Goal: Task Accomplishment & Management: Use online tool/utility

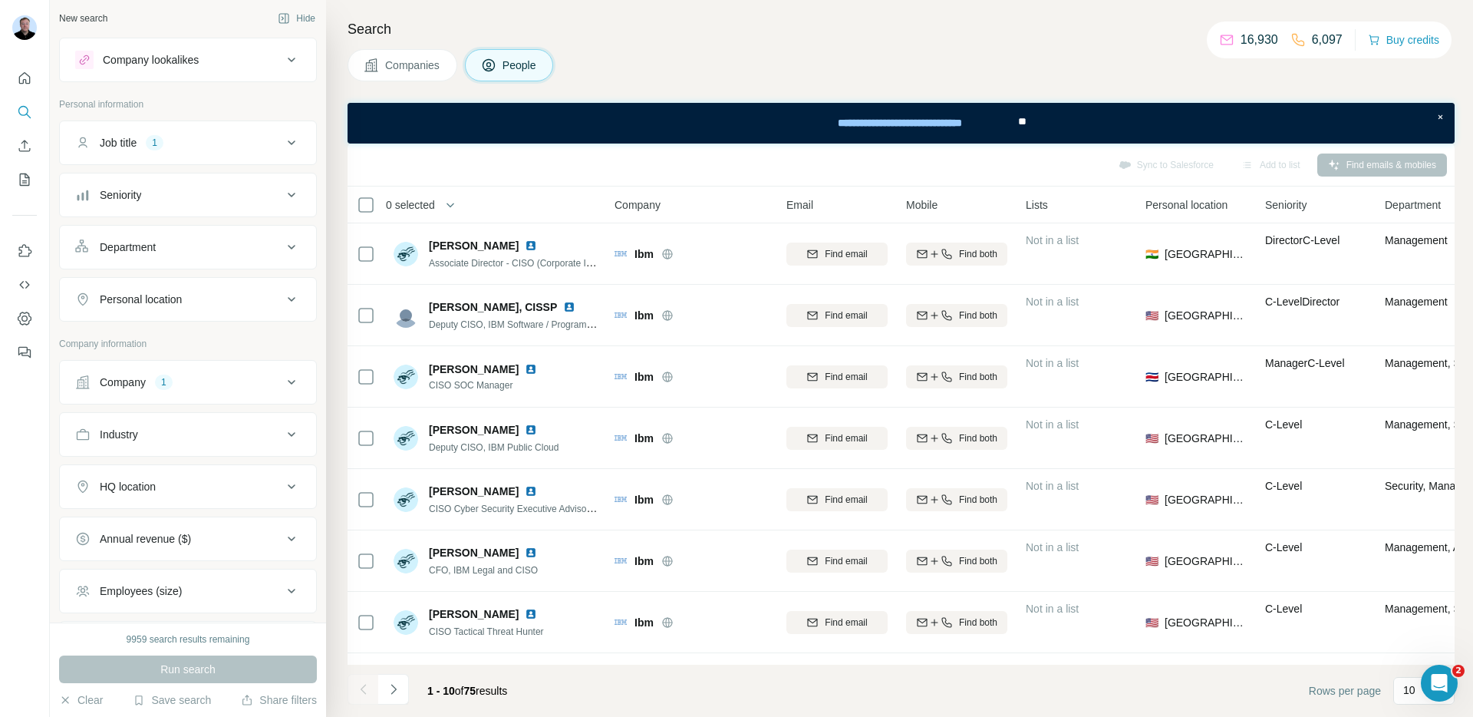
scroll to position [3, 0]
click at [432, 69] on span "Companies" at bounding box center [413, 65] width 56 height 15
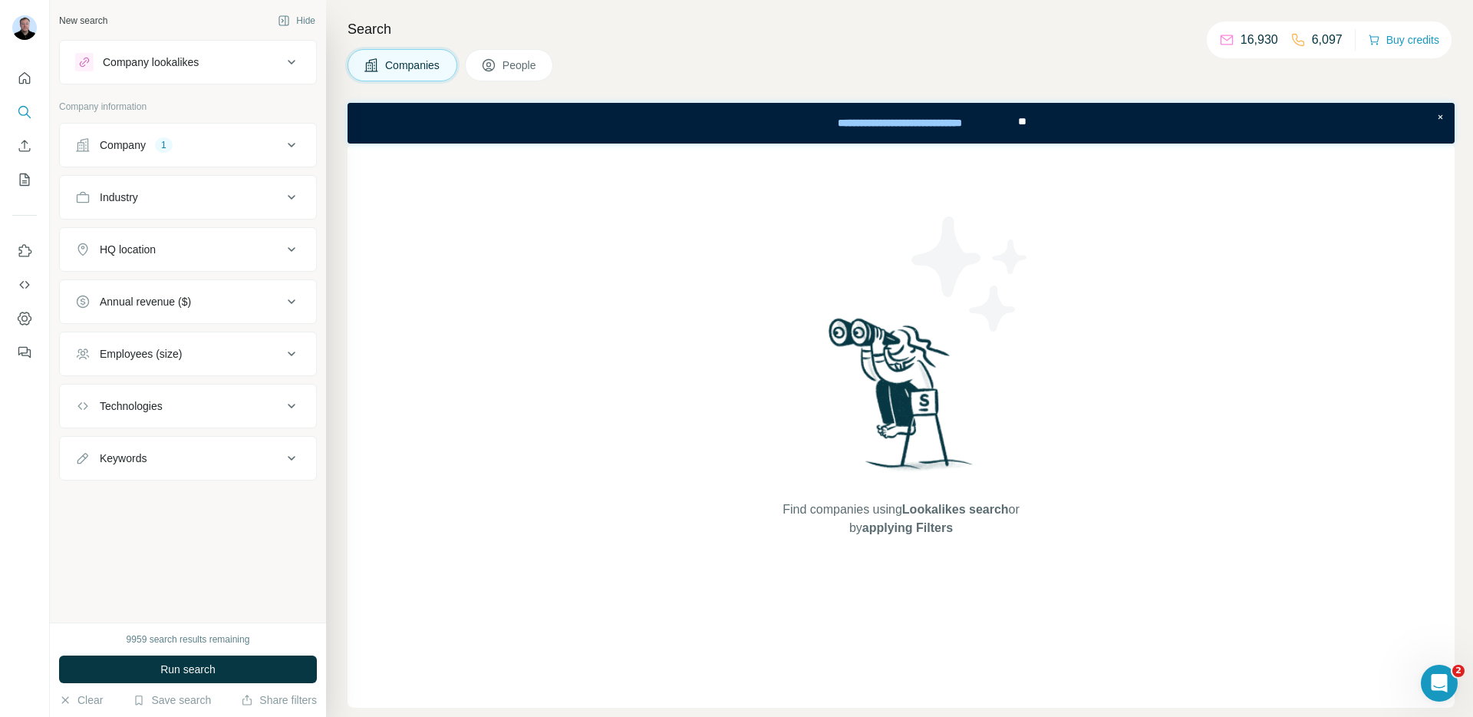
scroll to position [0, 0]
click at [193, 144] on div "Company 1" at bounding box center [178, 144] width 207 height 15
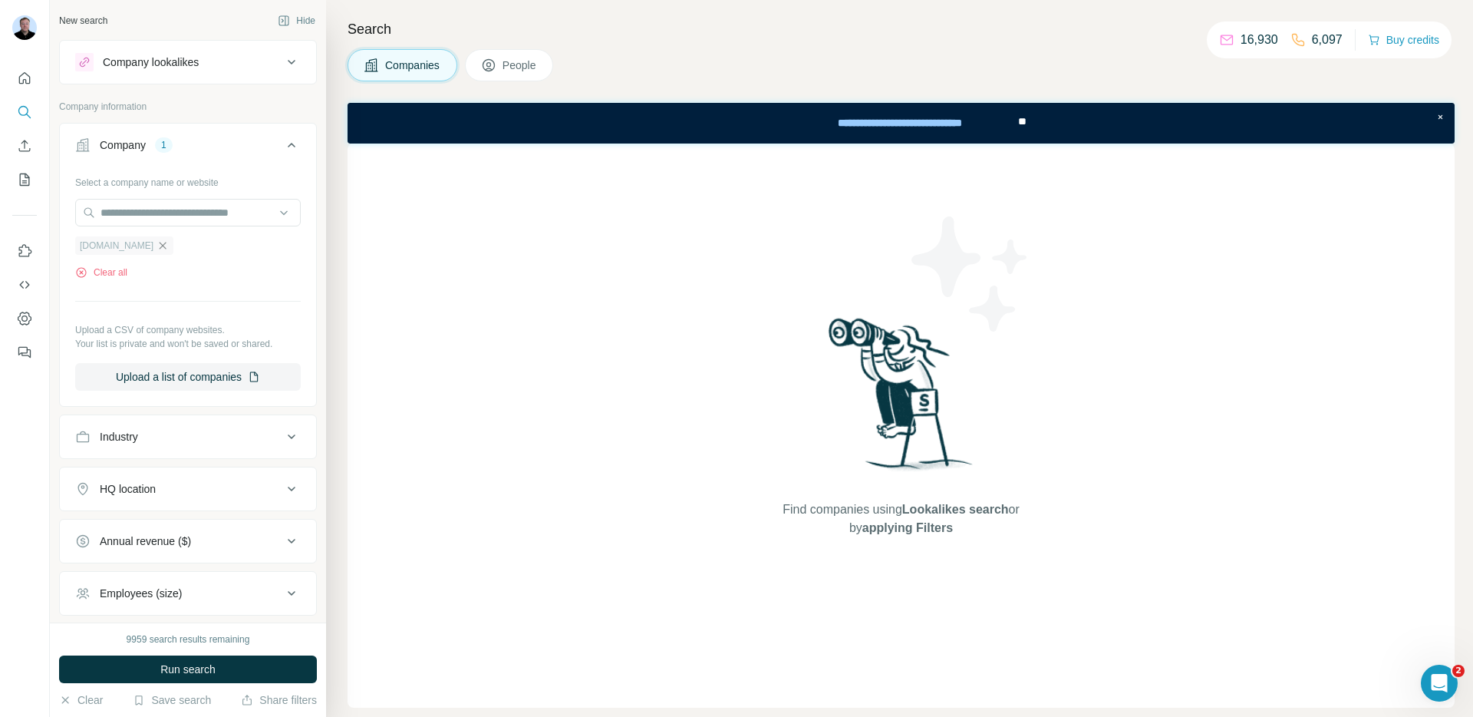
click at [157, 242] on icon "button" at bounding box center [163, 245] width 12 height 12
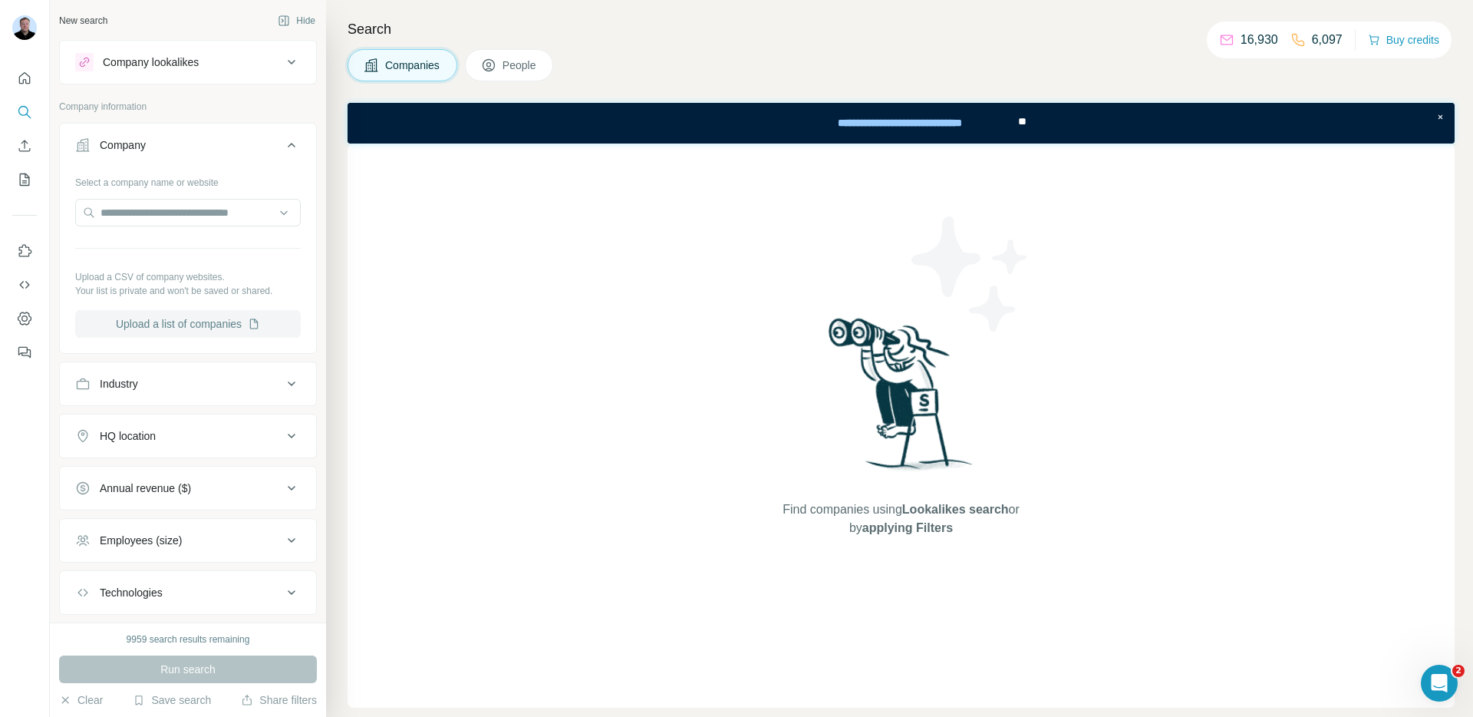
click at [166, 323] on button "Upload a list of companies" at bounding box center [188, 324] width 226 height 28
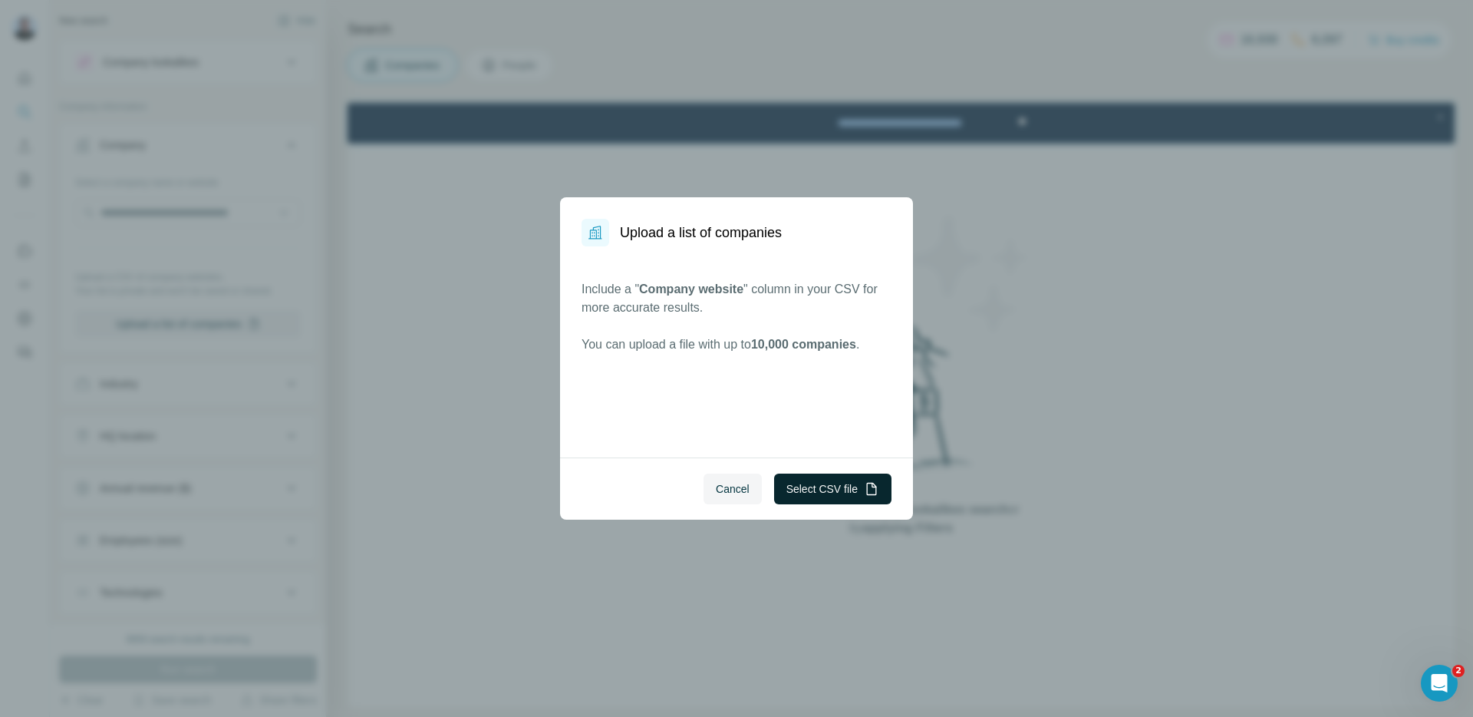
click at [823, 484] on button "Select CSV file" at bounding box center [832, 488] width 117 height 31
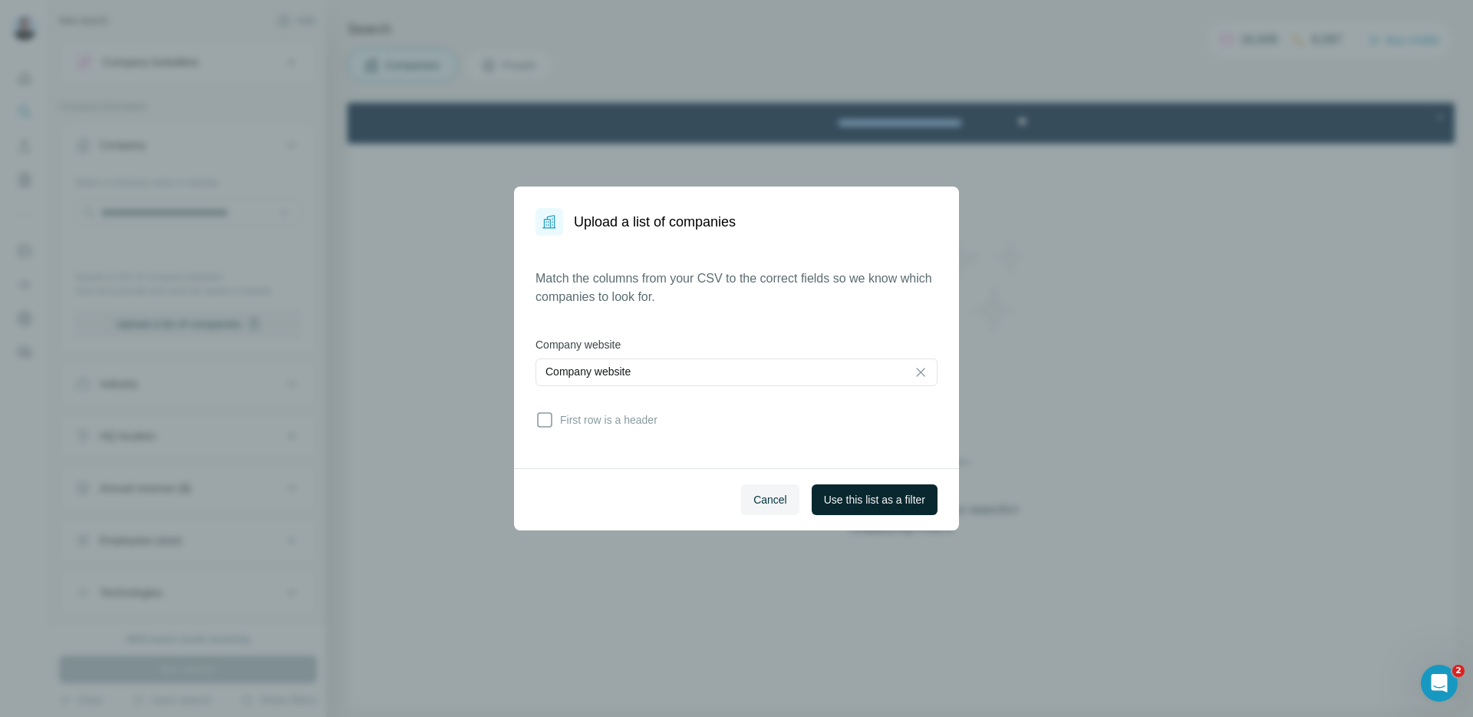
click at [830, 496] on span "Use this list as a filter" at bounding box center [874, 499] width 101 height 15
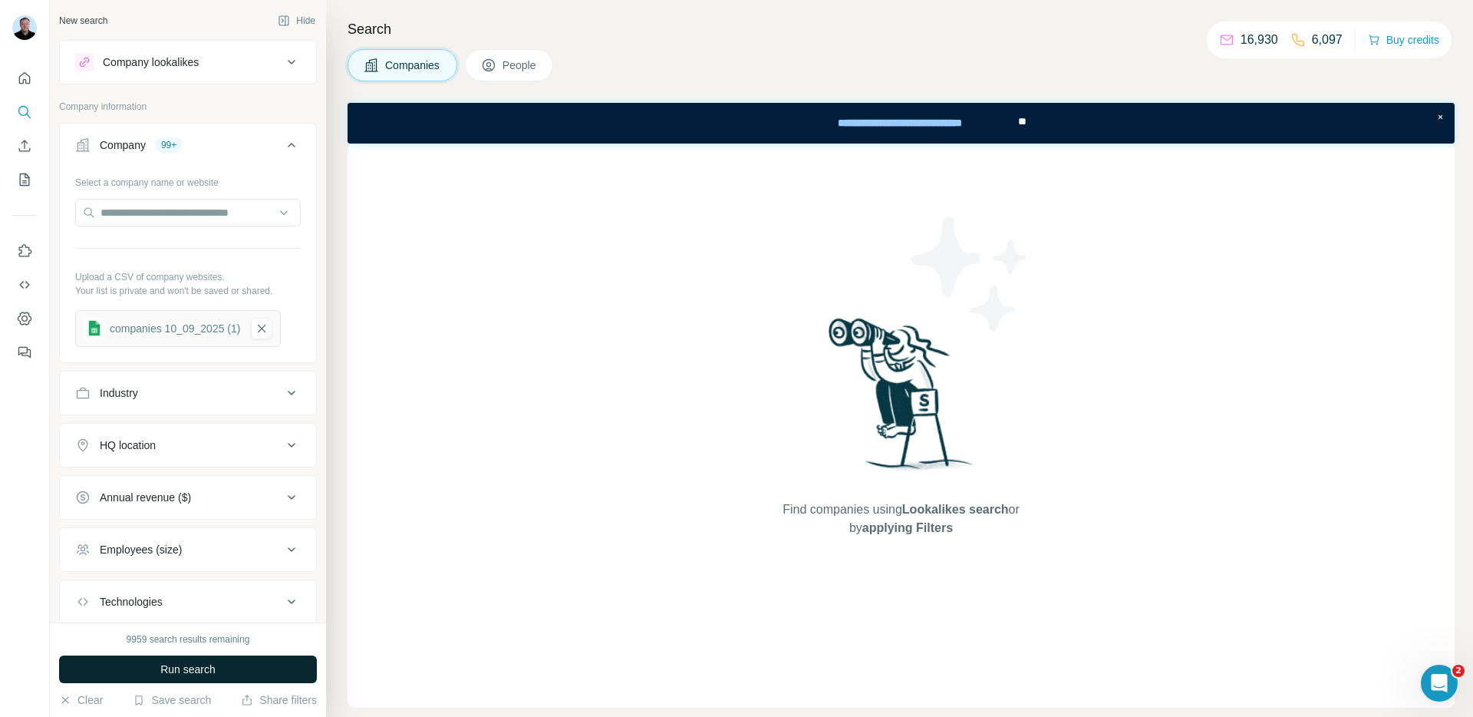
click at [208, 668] on span "Run search" at bounding box center [187, 668] width 55 height 15
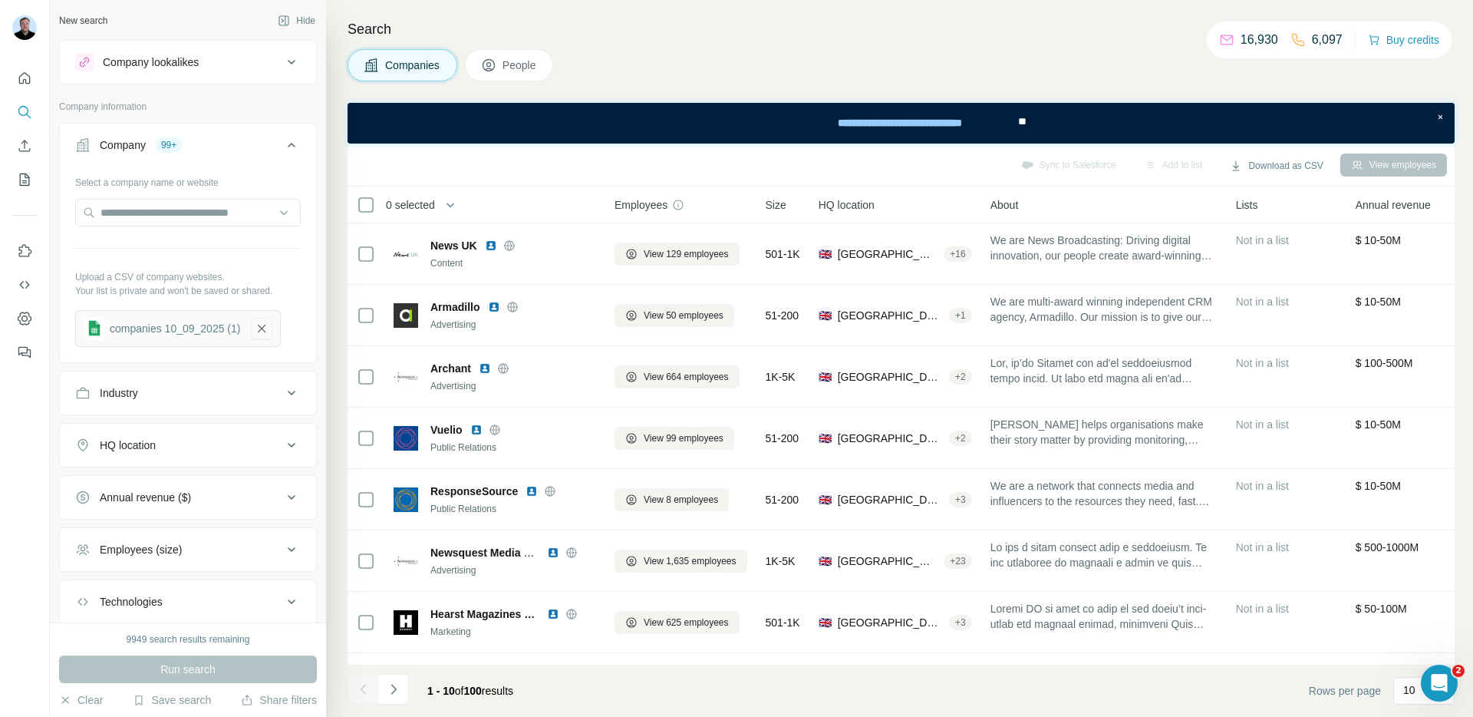
click at [266, 324] on icon "button" at bounding box center [262, 328] width 14 height 15
click at [201, 328] on button "Upload a list of companies" at bounding box center [188, 324] width 226 height 28
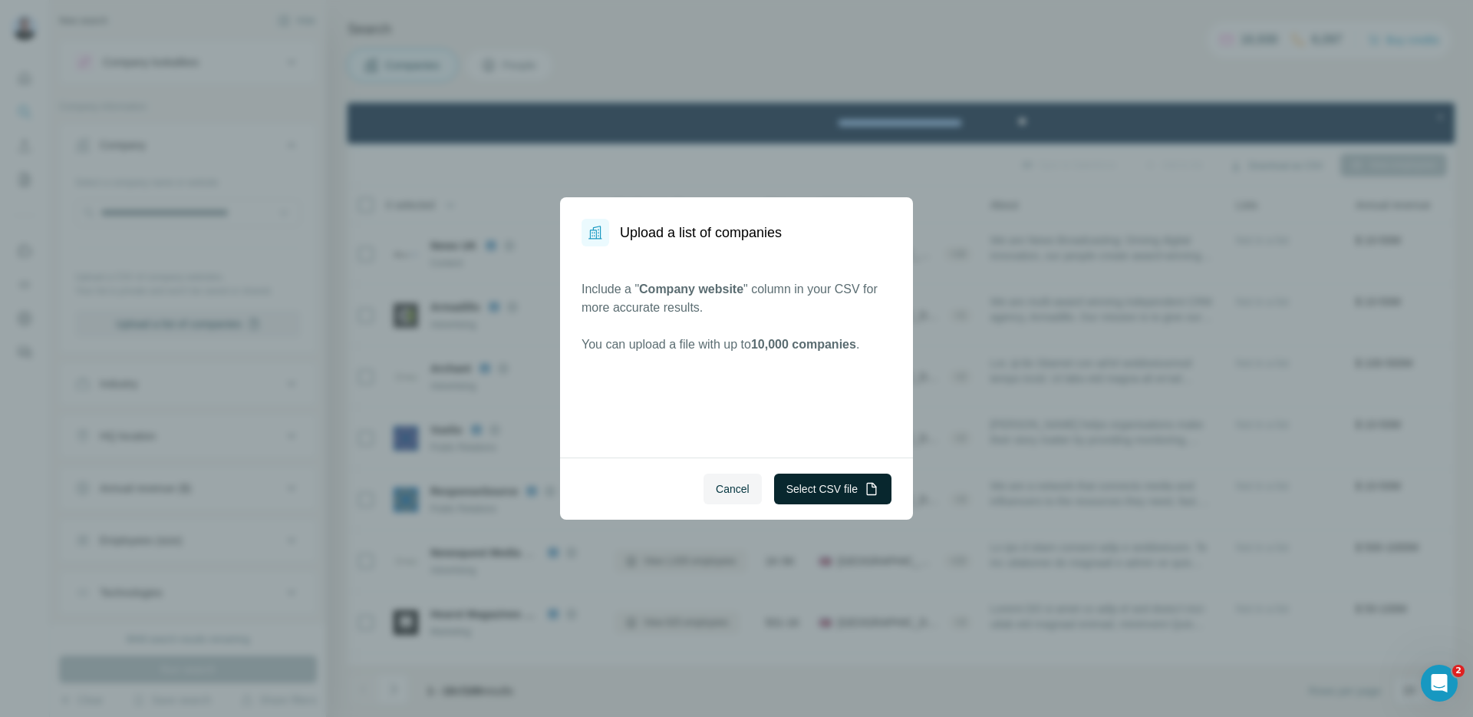
click at [814, 495] on button "Select CSV file" at bounding box center [832, 488] width 117 height 31
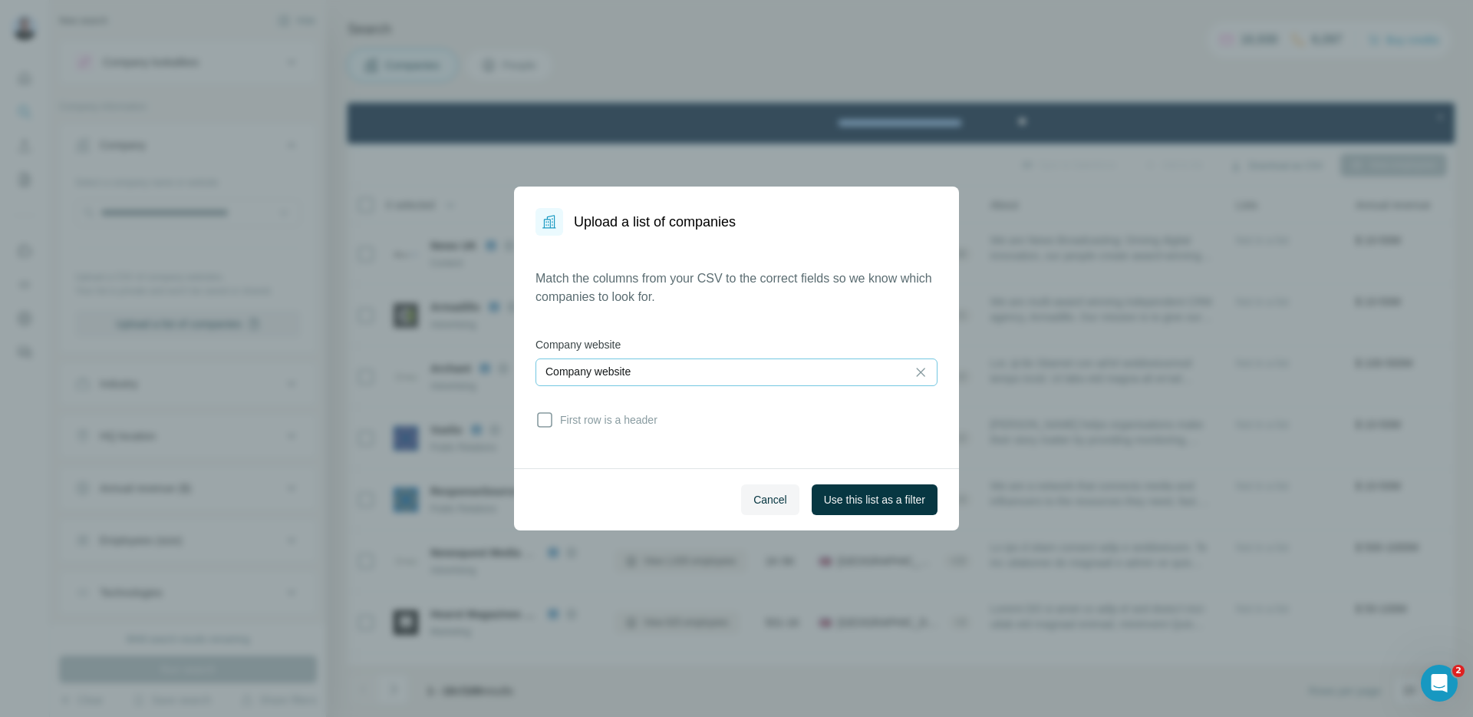
click at [631, 371] on p "Company website" at bounding box center [588, 371] width 85 height 15
drag, startPoint x: 667, startPoint y: 371, endPoint x: 686, endPoint y: 332, distance: 44.3
click at [667, 371] on input at bounding box center [721, 372] width 351 height 17
click at [717, 288] on p "Match the columns from your CSV to the correct fields so we know which companie…" at bounding box center [737, 287] width 402 height 37
drag, startPoint x: 845, startPoint y: 500, endPoint x: 739, endPoint y: 342, distance: 189.6
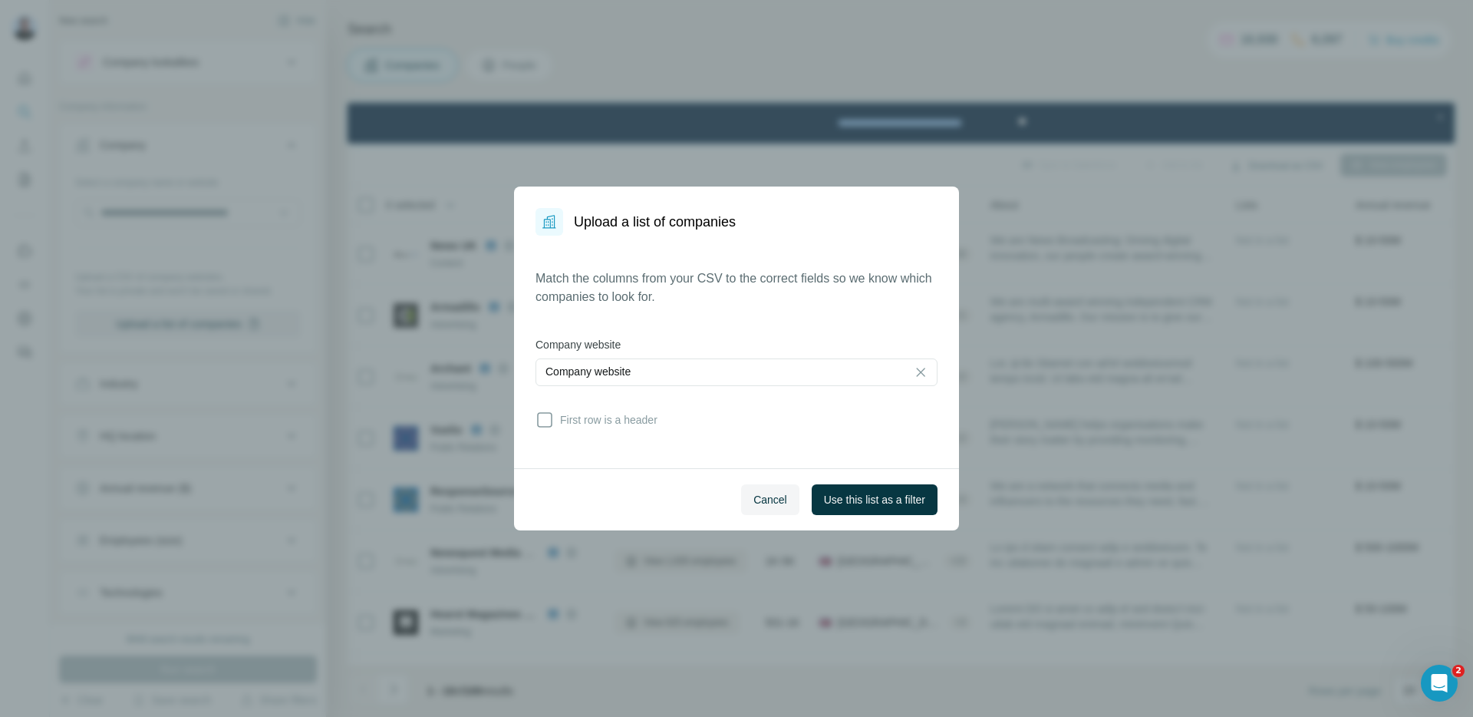
click at [741, 345] on dialog "Upload a list of companies Match the columns from your CSV to the correct field…" at bounding box center [736, 358] width 445 height 344
click at [678, 374] on div "Company website" at bounding box center [721, 371] width 351 height 15
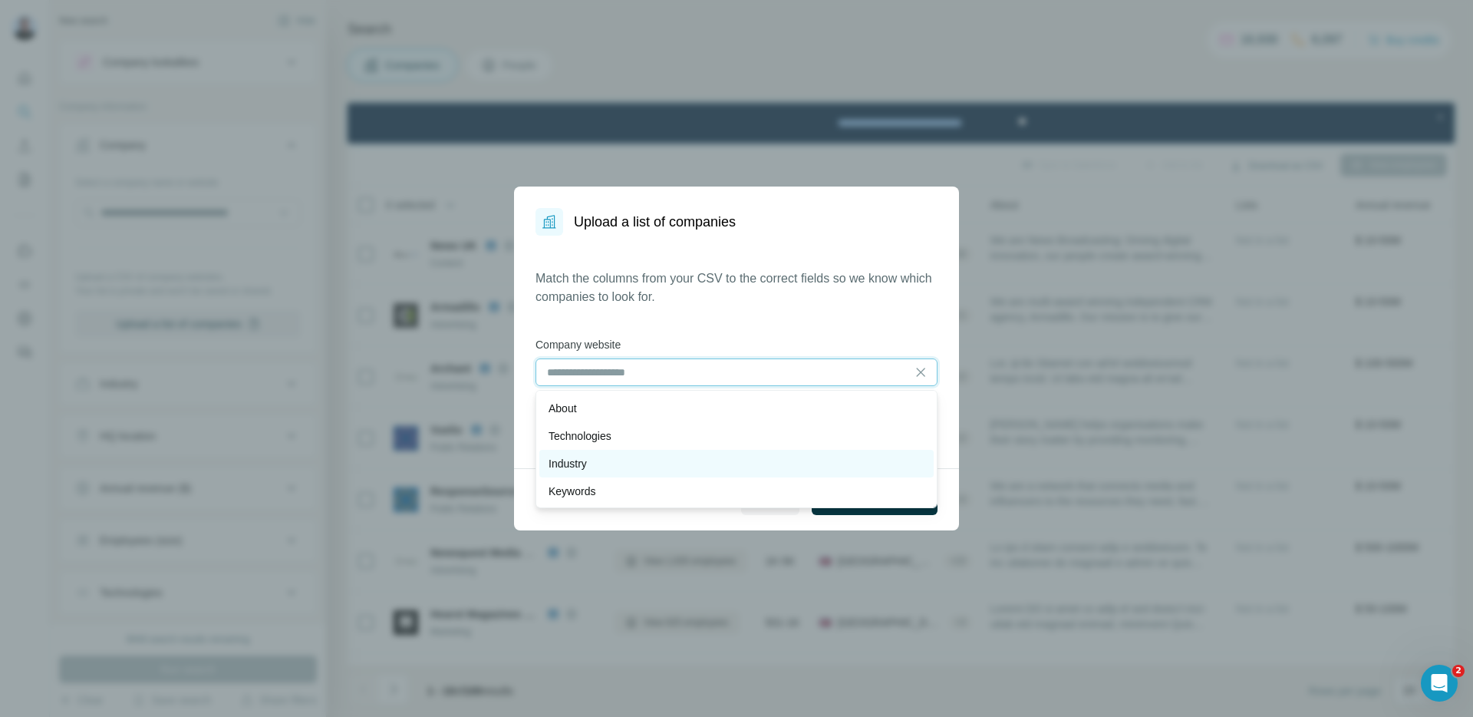
scroll to position [138, 0]
click at [693, 318] on div "Match the columns from your CSV to the correct fields so we know which companie…" at bounding box center [737, 351] width 402 height 165
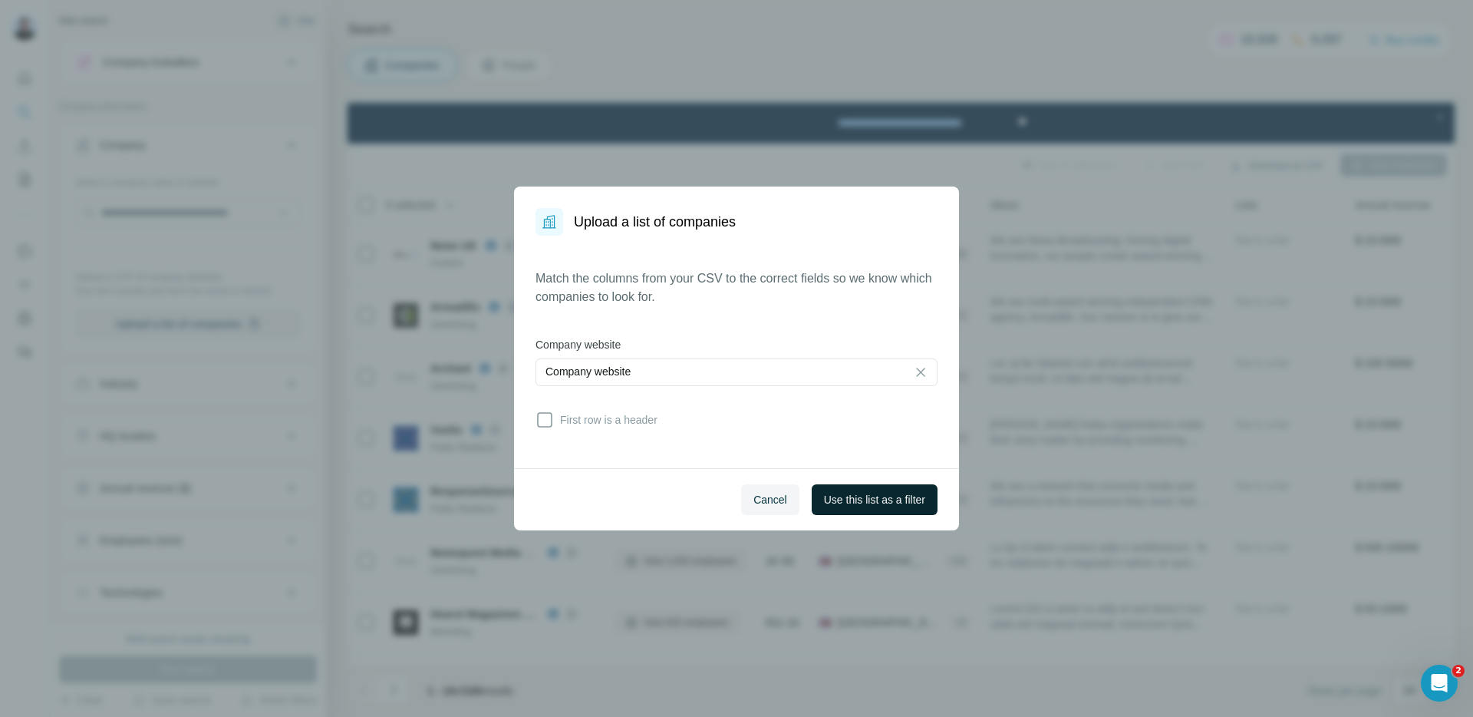
click at [849, 505] on span "Use this list as a filter" at bounding box center [874, 499] width 101 height 15
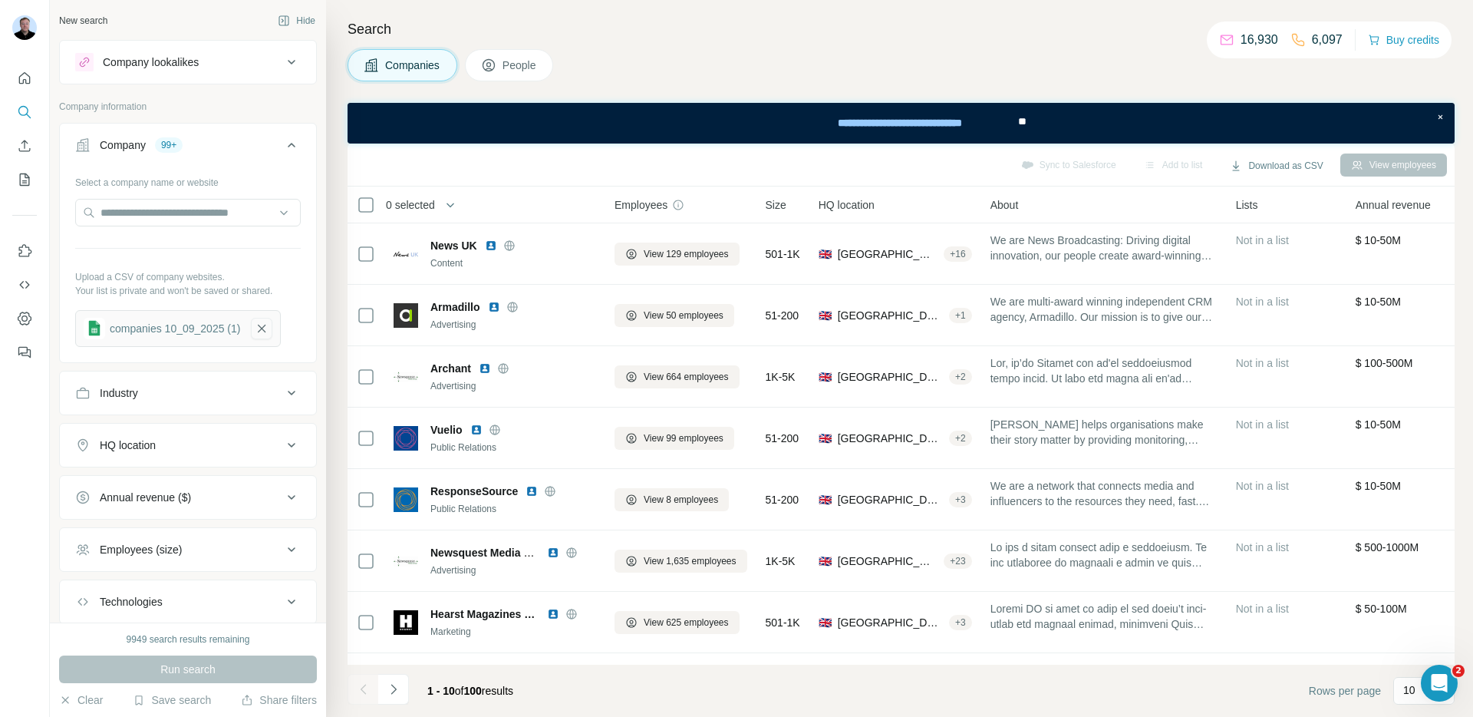
click at [266, 328] on icon "button" at bounding box center [263, 329] width 8 height 8
click at [189, 320] on button "Upload a list of companies" at bounding box center [188, 324] width 226 height 28
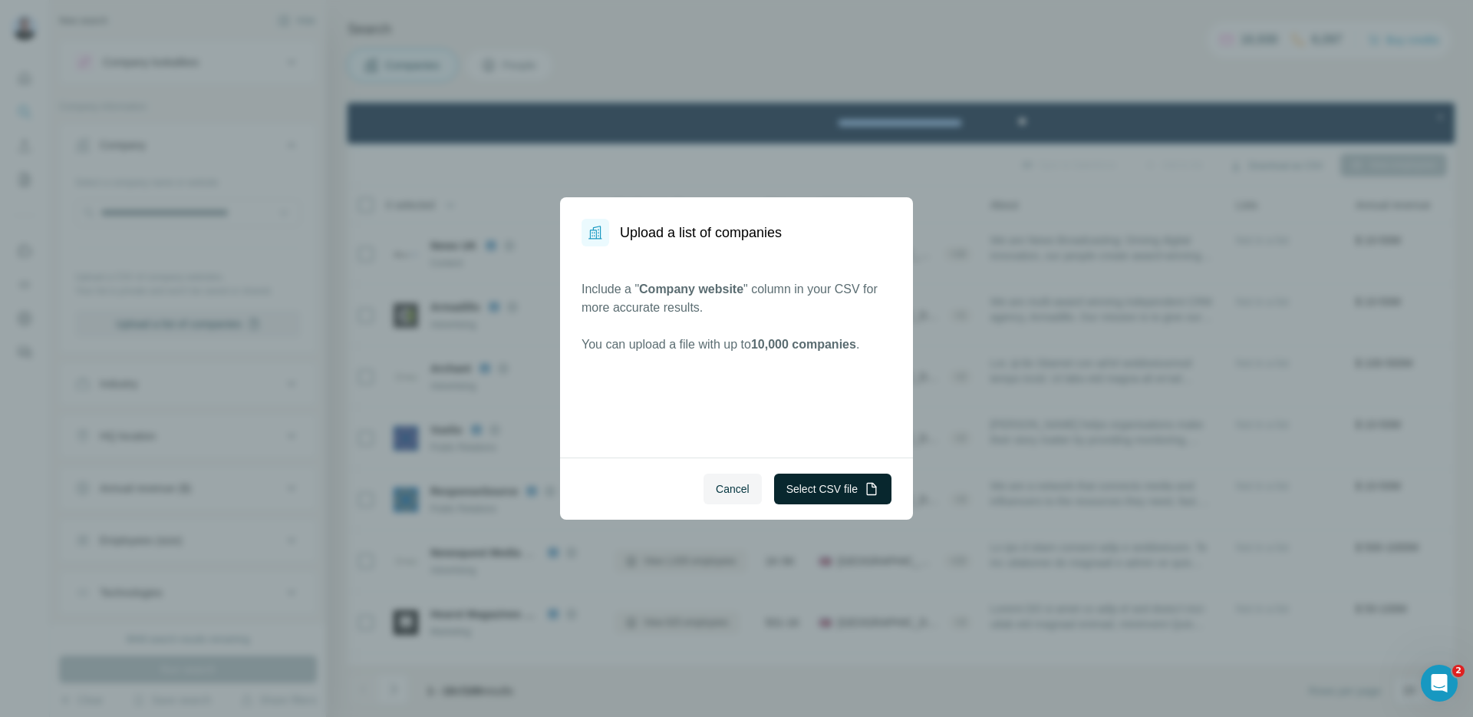
click at [813, 493] on button "Select CSV file" at bounding box center [832, 488] width 117 height 31
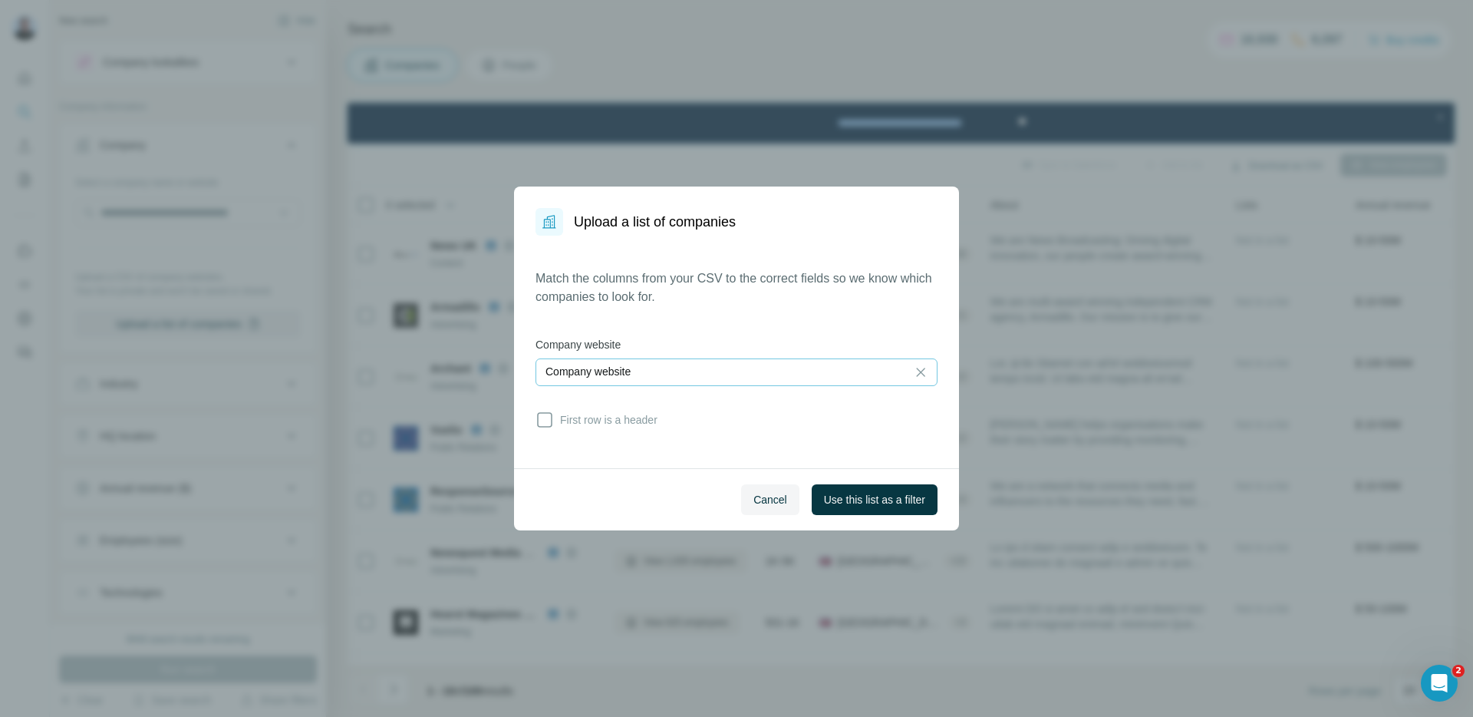
click at [660, 377] on div "Company website" at bounding box center [721, 371] width 351 height 15
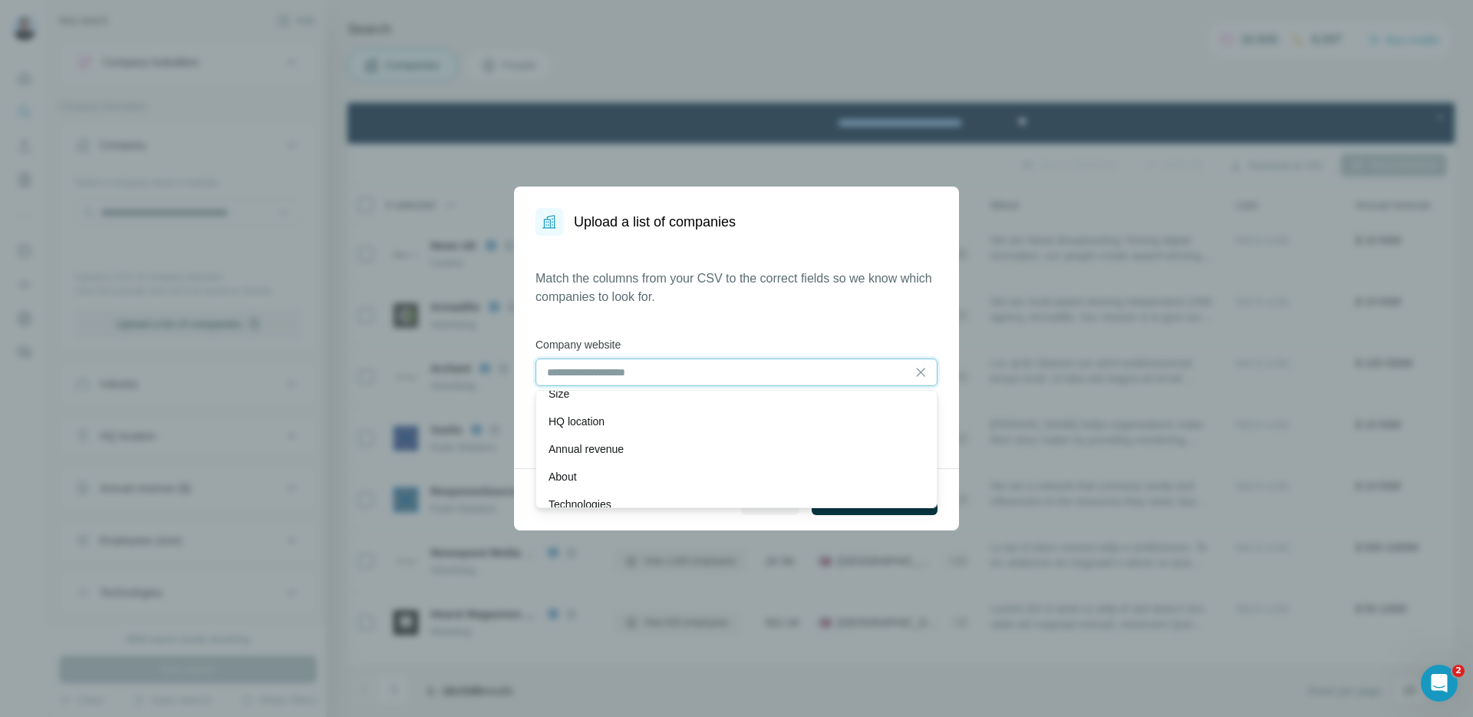
scroll to position [0, 0]
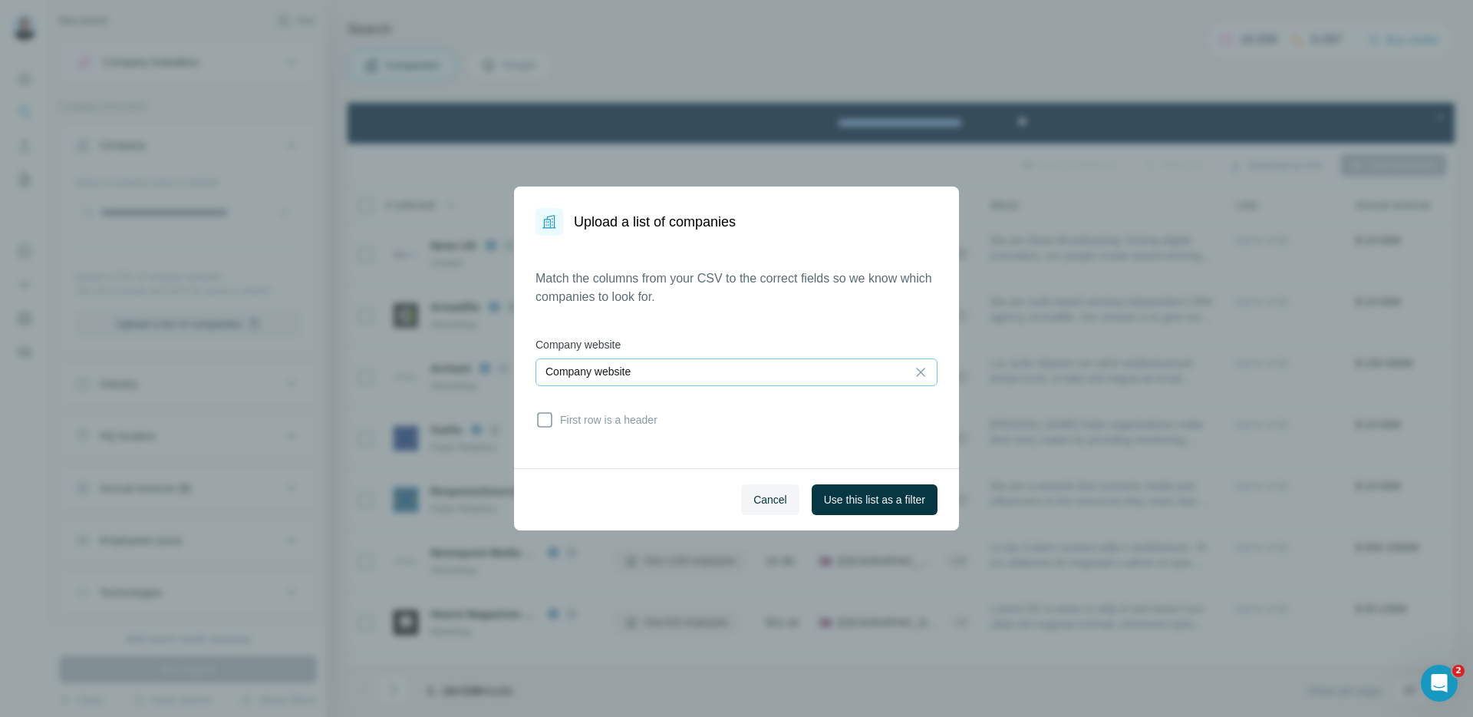
click at [681, 327] on div "Match the columns from your CSV to the correct fields so we know which companie…" at bounding box center [737, 351] width 402 height 165
click at [768, 494] on span "Cancel" at bounding box center [771, 499] width 34 height 15
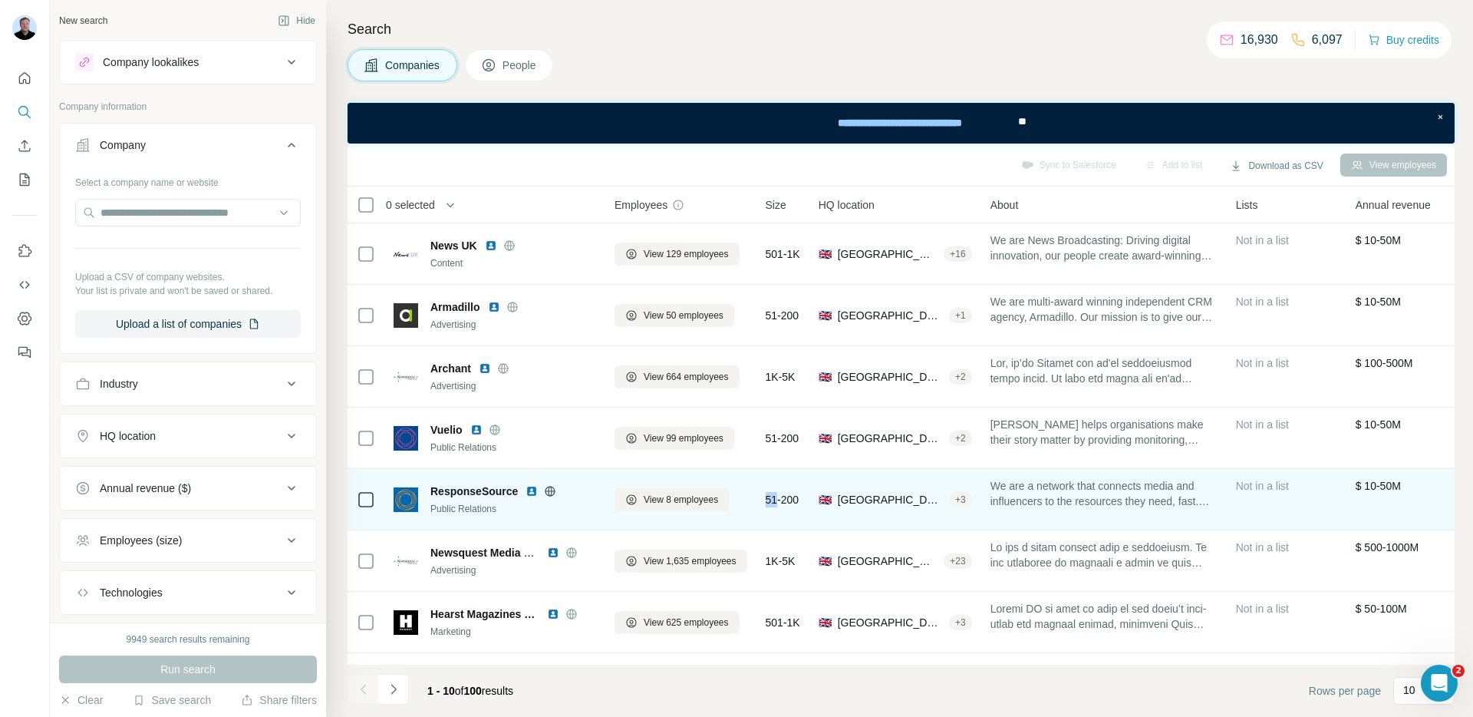
click at [768, 494] on td "51-200" at bounding box center [783, 499] width 53 height 61
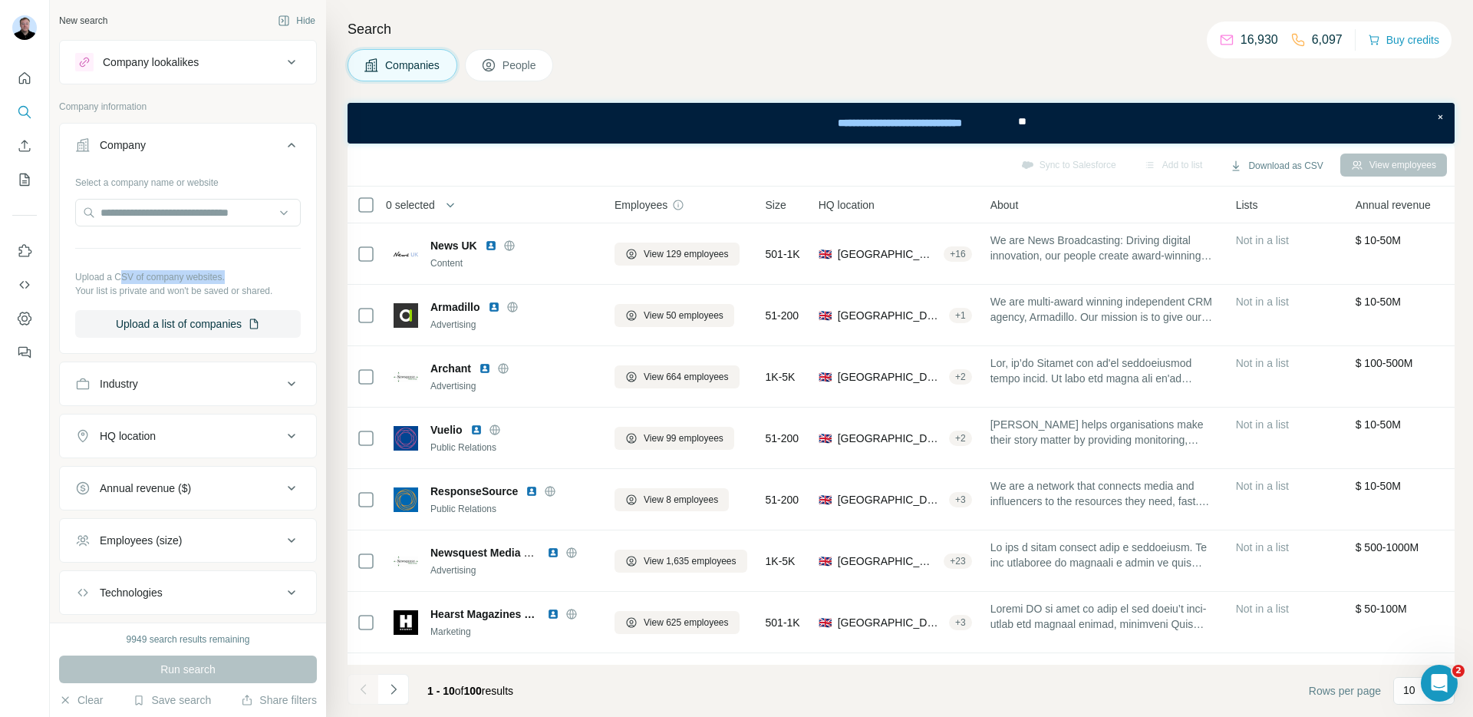
drag, startPoint x: 123, startPoint y: 276, endPoint x: 236, endPoint y: 279, distance: 113.6
click at [236, 279] on p "Upload a CSV of company websites." at bounding box center [188, 277] width 226 height 14
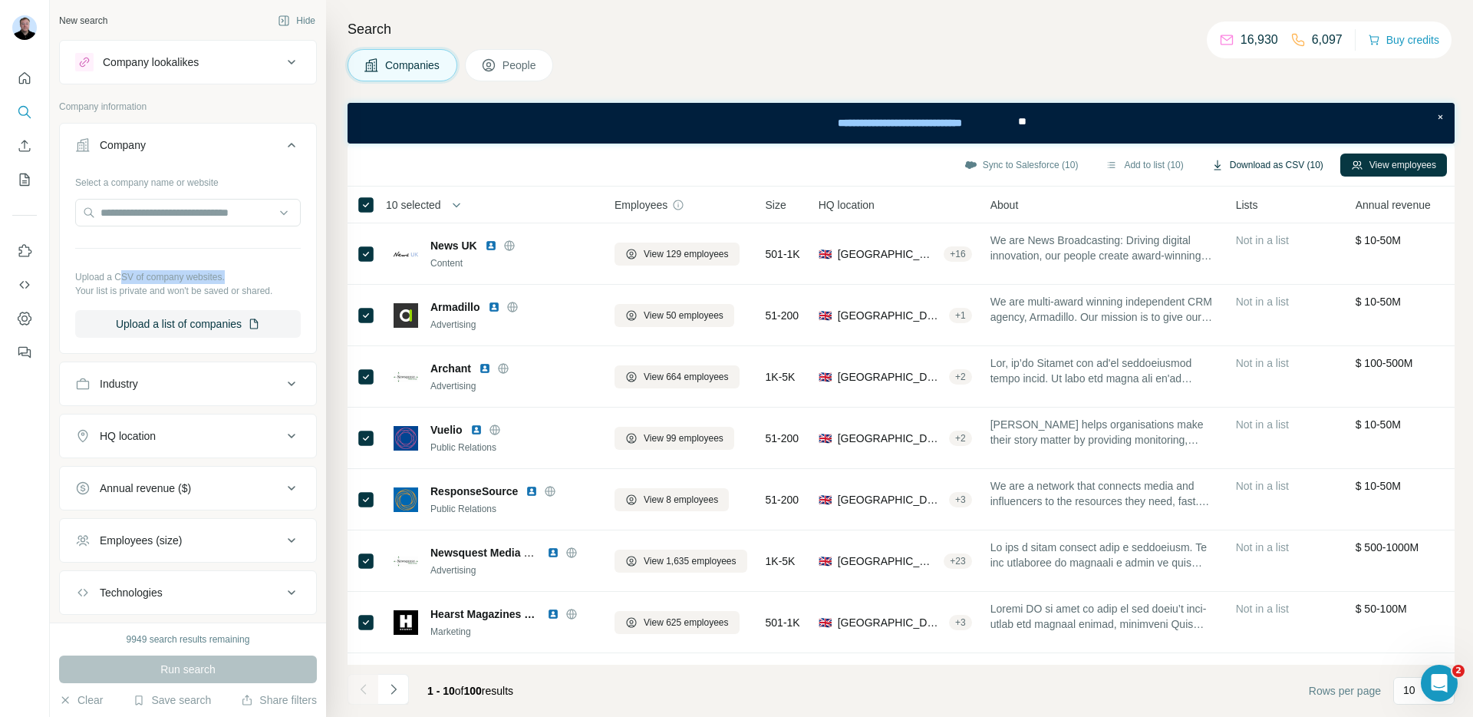
click at [1271, 170] on button "Download as CSV (10)" at bounding box center [1268, 164] width 134 height 23
click at [1251, 162] on button "Download as CSV (10)" at bounding box center [1268, 164] width 134 height 23
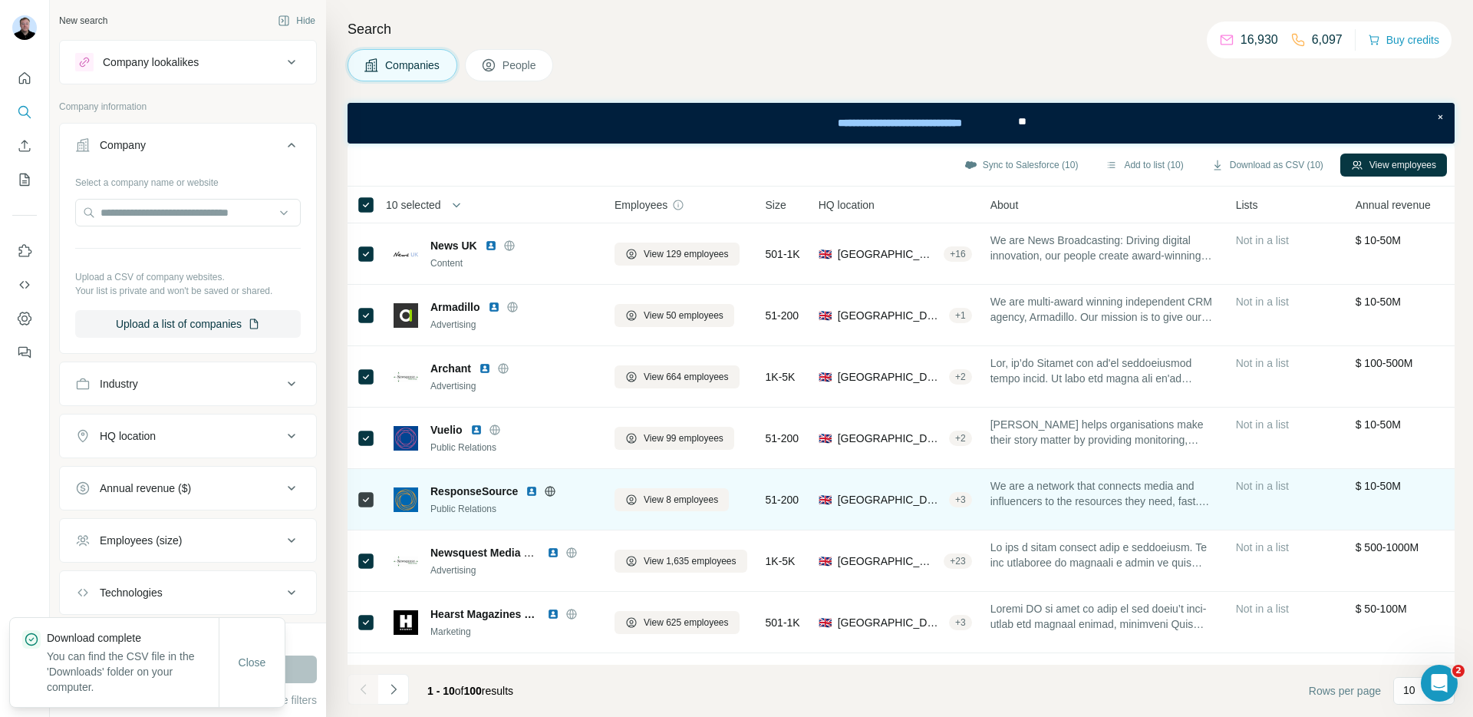
drag, startPoint x: 157, startPoint y: 655, endPoint x: 385, endPoint y: 521, distance: 264.8
click at [157, 655] on p "You can find the CSV file in the 'Downloads' folder on your computer." at bounding box center [133, 671] width 172 height 46
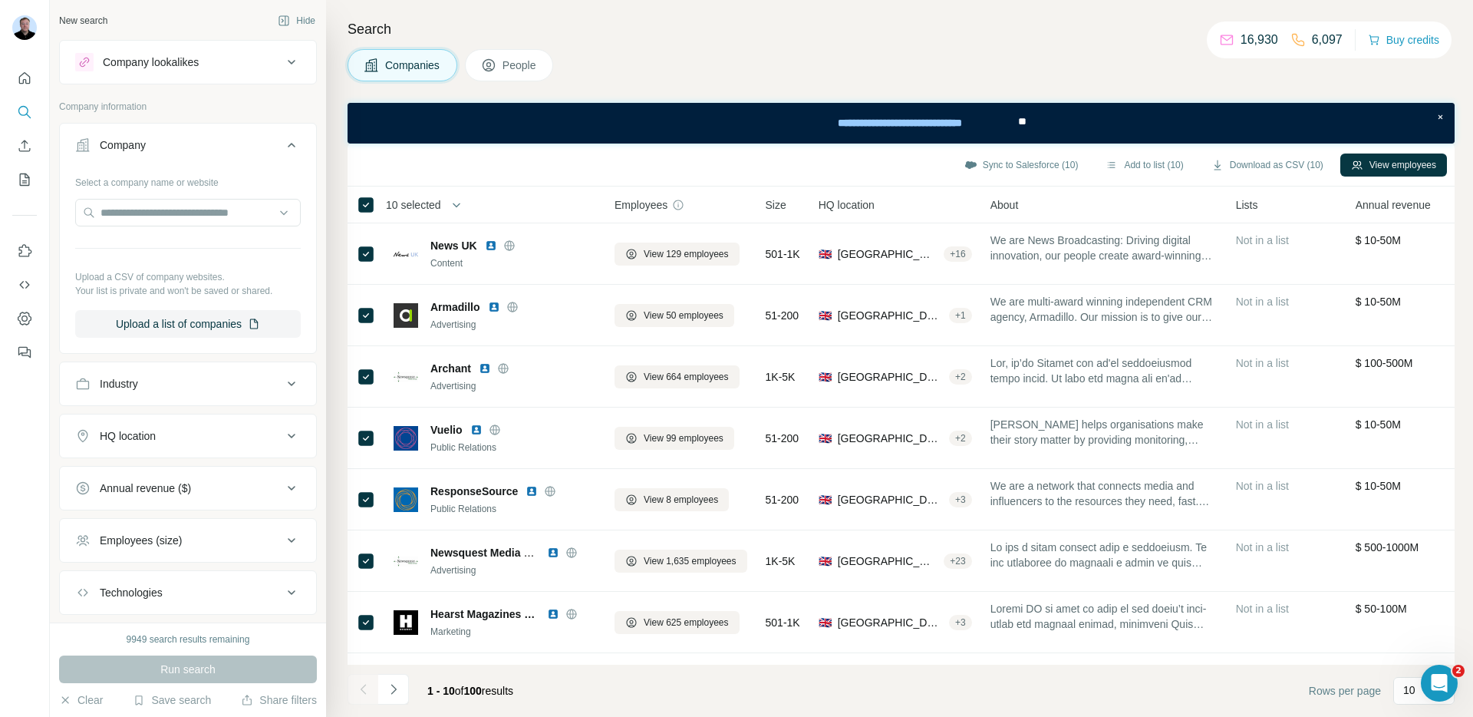
click at [514, 71] on span "People" at bounding box center [520, 65] width 35 height 15
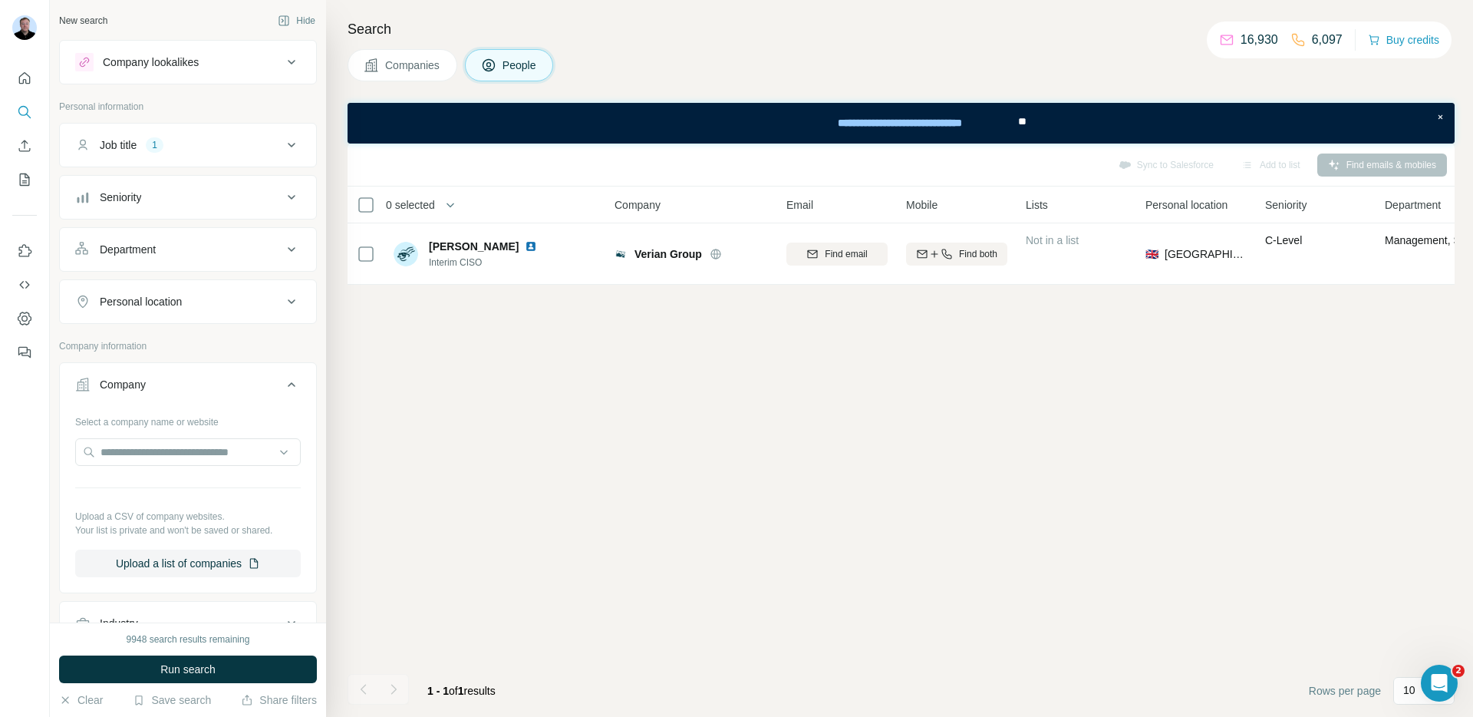
click at [185, 134] on button "Job title 1" at bounding box center [188, 145] width 256 height 37
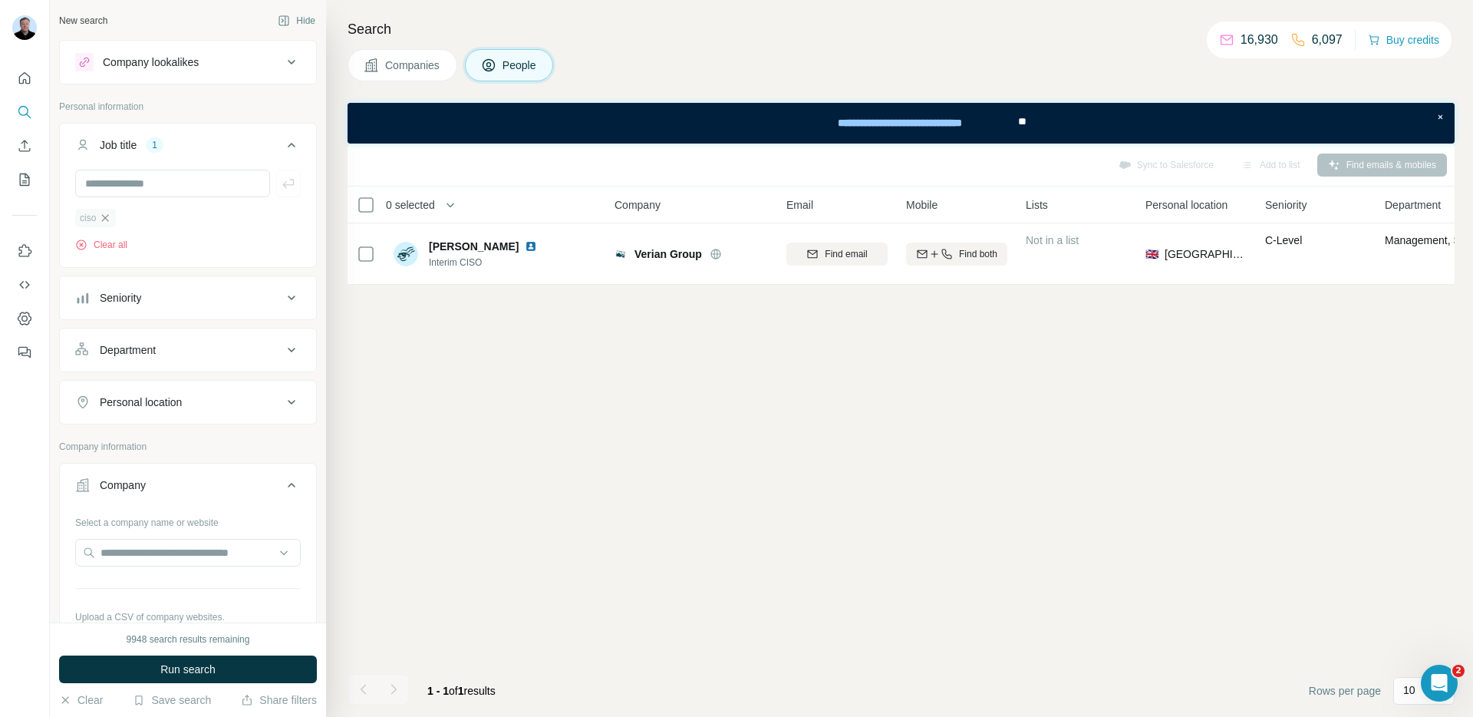
click at [107, 213] on icon "button" at bounding box center [105, 218] width 12 height 12
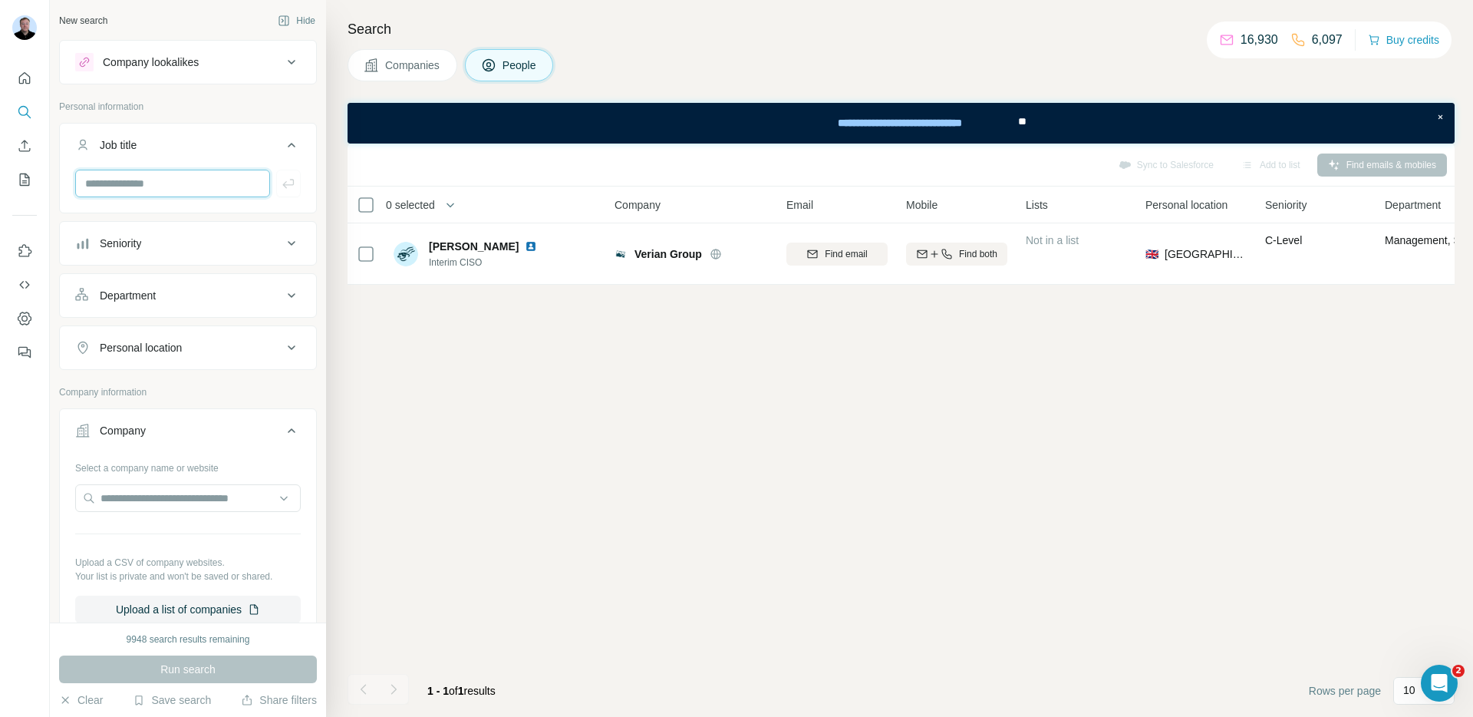
click at [165, 181] on input "text" at bounding box center [172, 184] width 195 height 28
type input "**********"
click at [281, 185] on icon "button" at bounding box center [288, 183] width 15 height 15
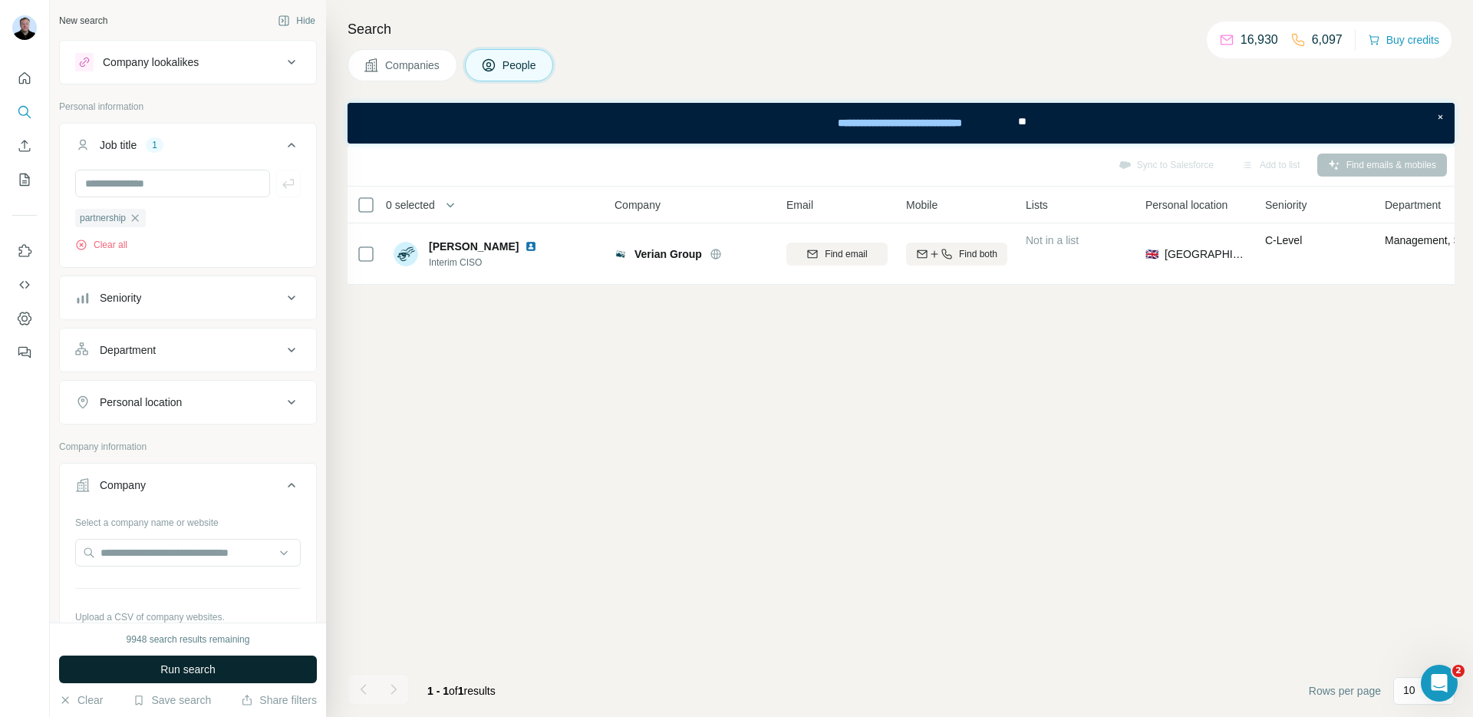
click at [187, 669] on span "Run search" at bounding box center [187, 668] width 55 height 15
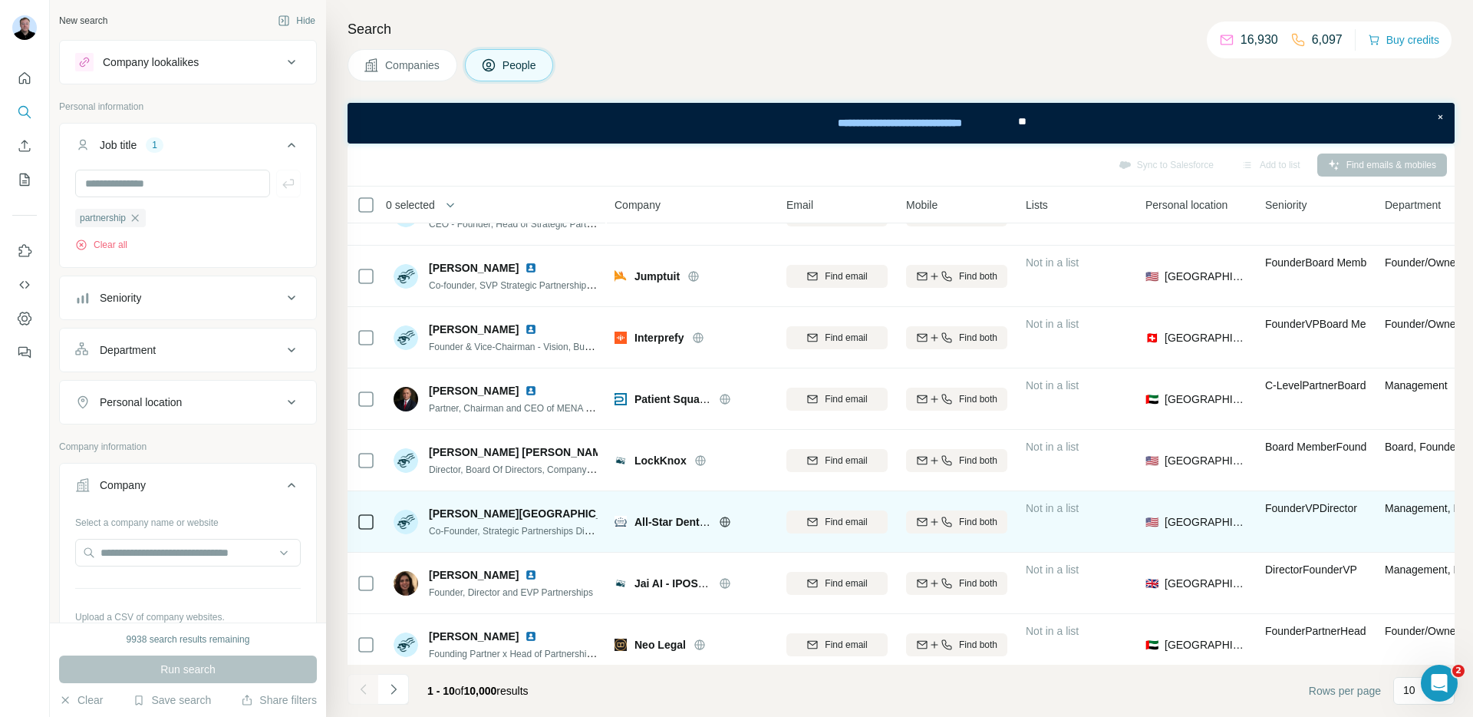
scroll to position [60, 0]
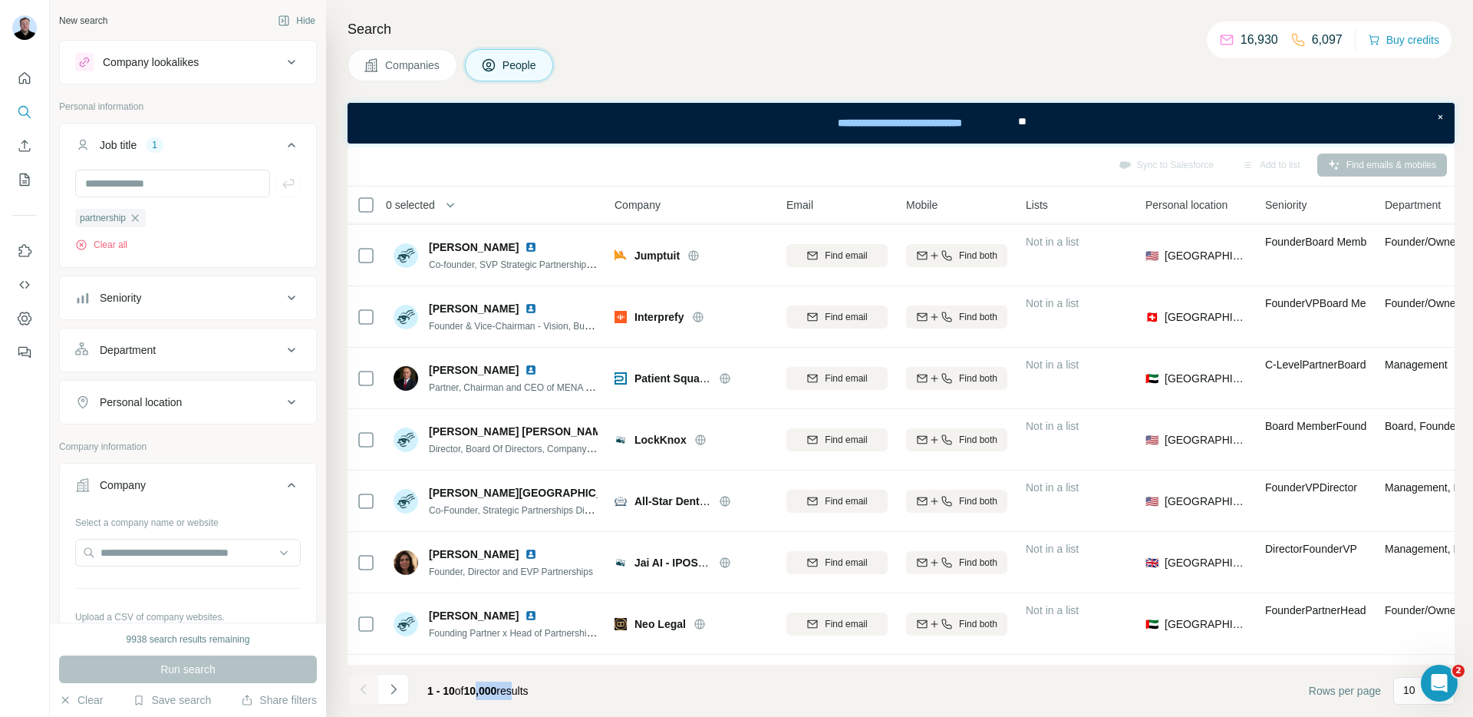
drag, startPoint x: 476, startPoint y: 692, endPoint x: 527, endPoint y: 694, distance: 51.4
click at [527, 694] on span "1 - 10 of 10,000 results" at bounding box center [477, 690] width 101 height 12
click at [137, 219] on icon "button" at bounding box center [135, 218] width 12 height 12
click at [137, 219] on ul "Job title 1 partnership Clear all Seniority Department Personal location" at bounding box center [188, 274] width 258 height 302
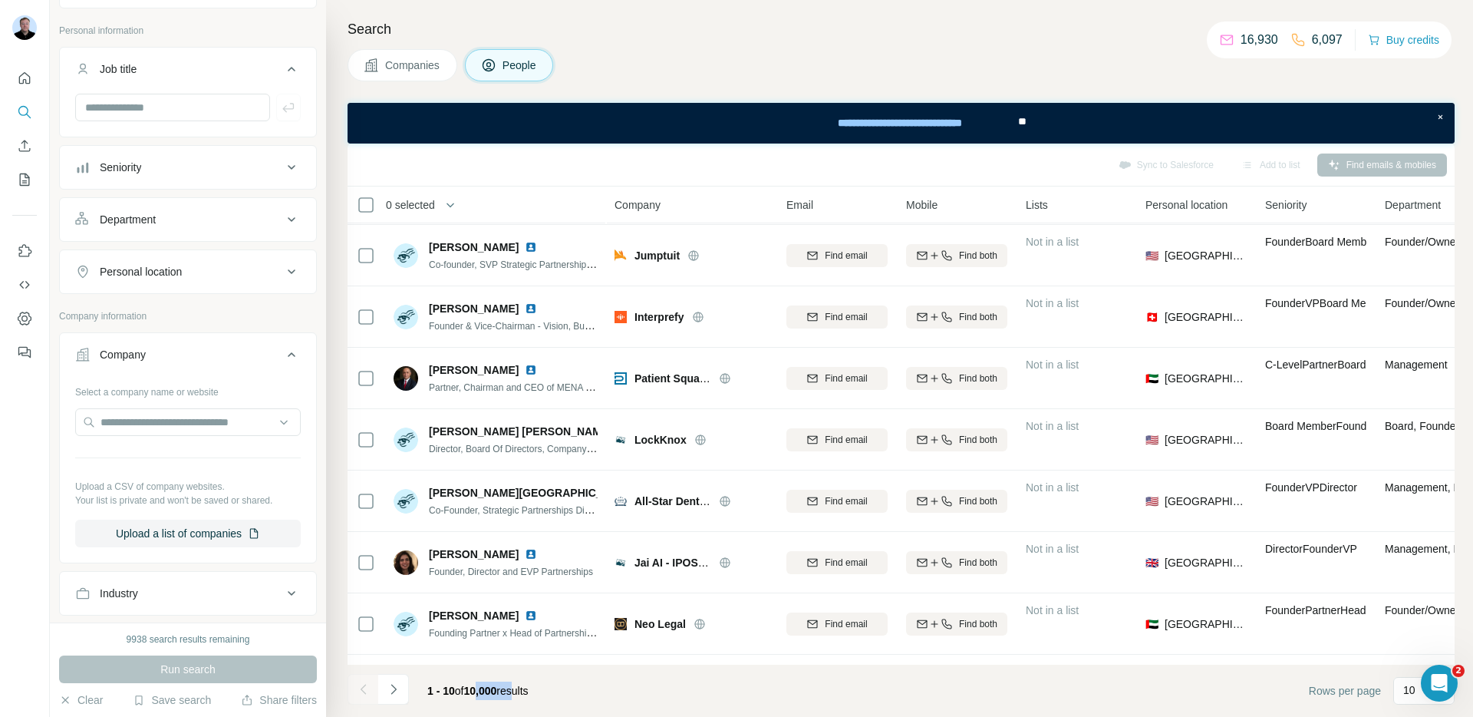
scroll to position [142, 0]
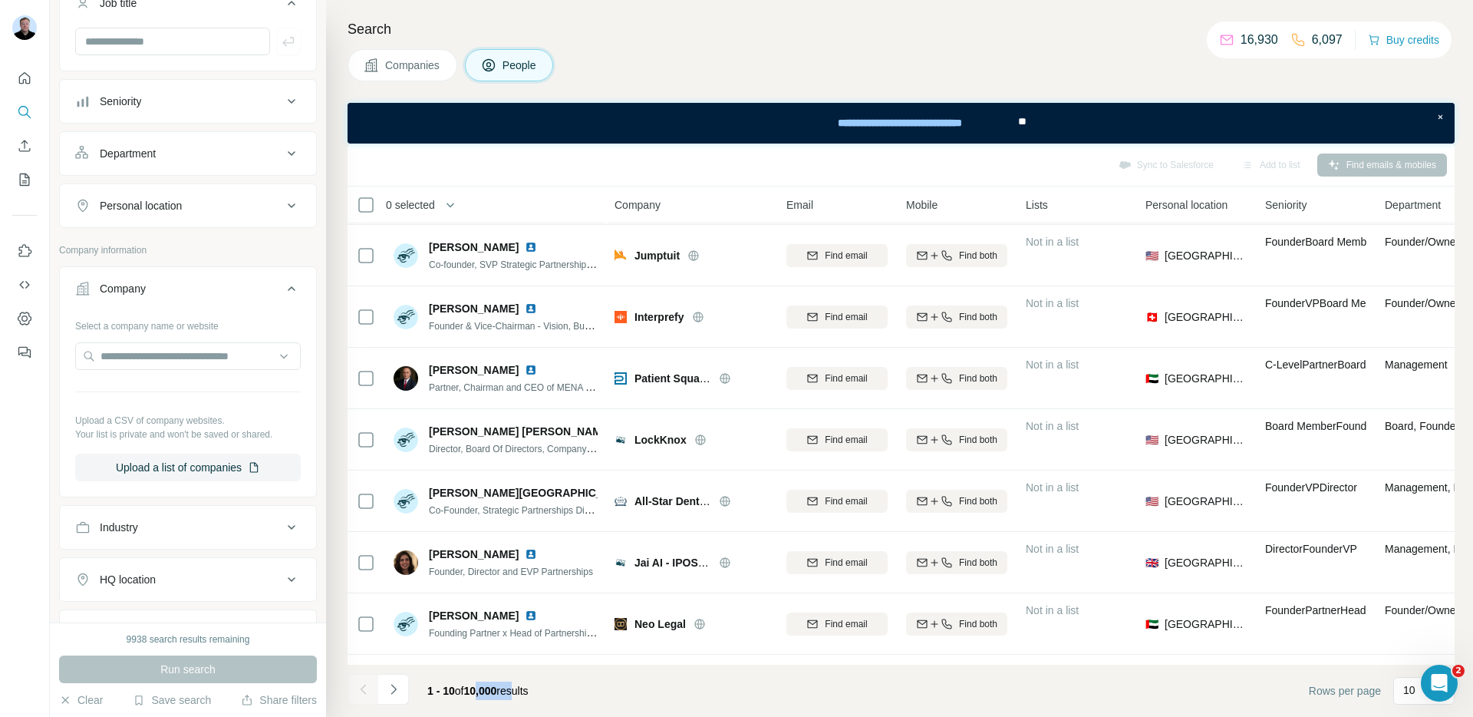
click at [168, 160] on div "Department" at bounding box center [178, 153] width 207 height 15
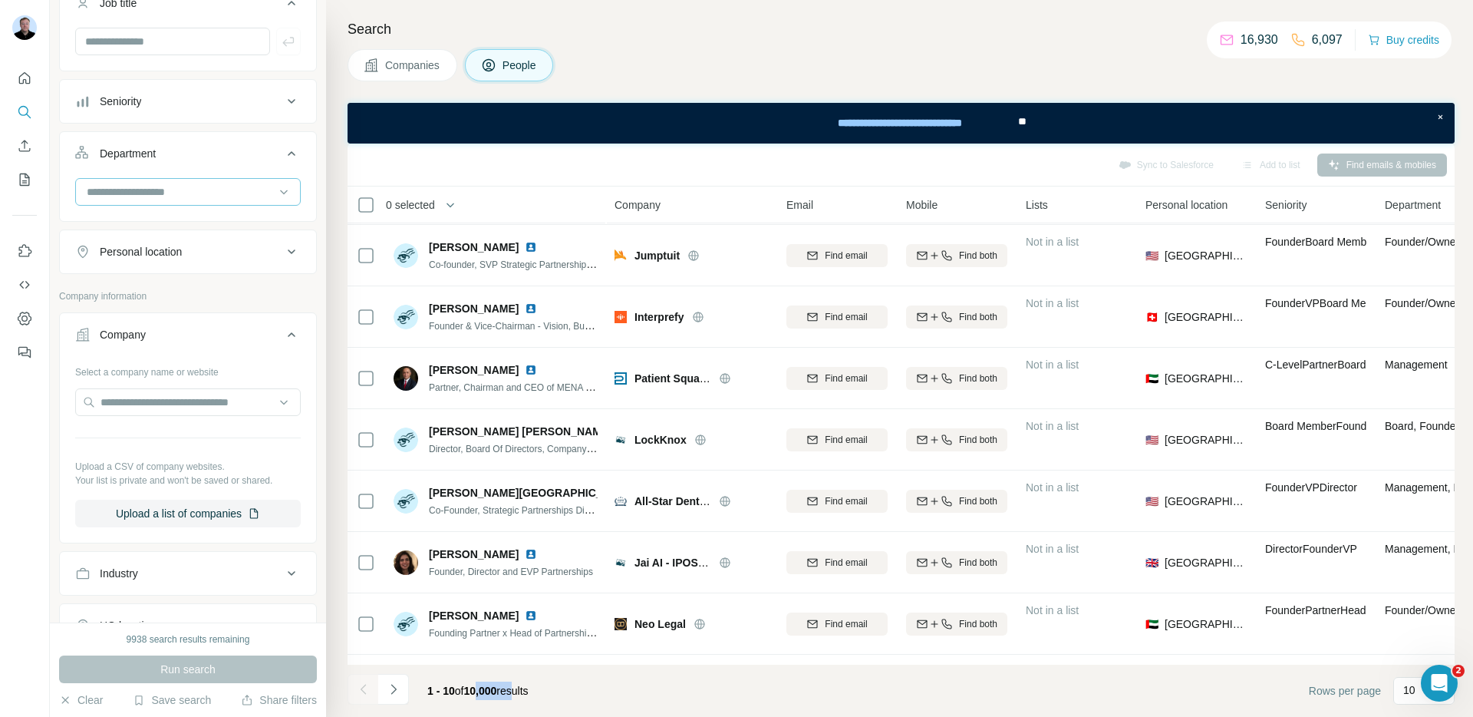
click at [170, 196] on input at bounding box center [180, 191] width 190 height 17
type input "*"
click at [167, 132] on div "Department" at bounding box center [188, 176] width 258 height 91
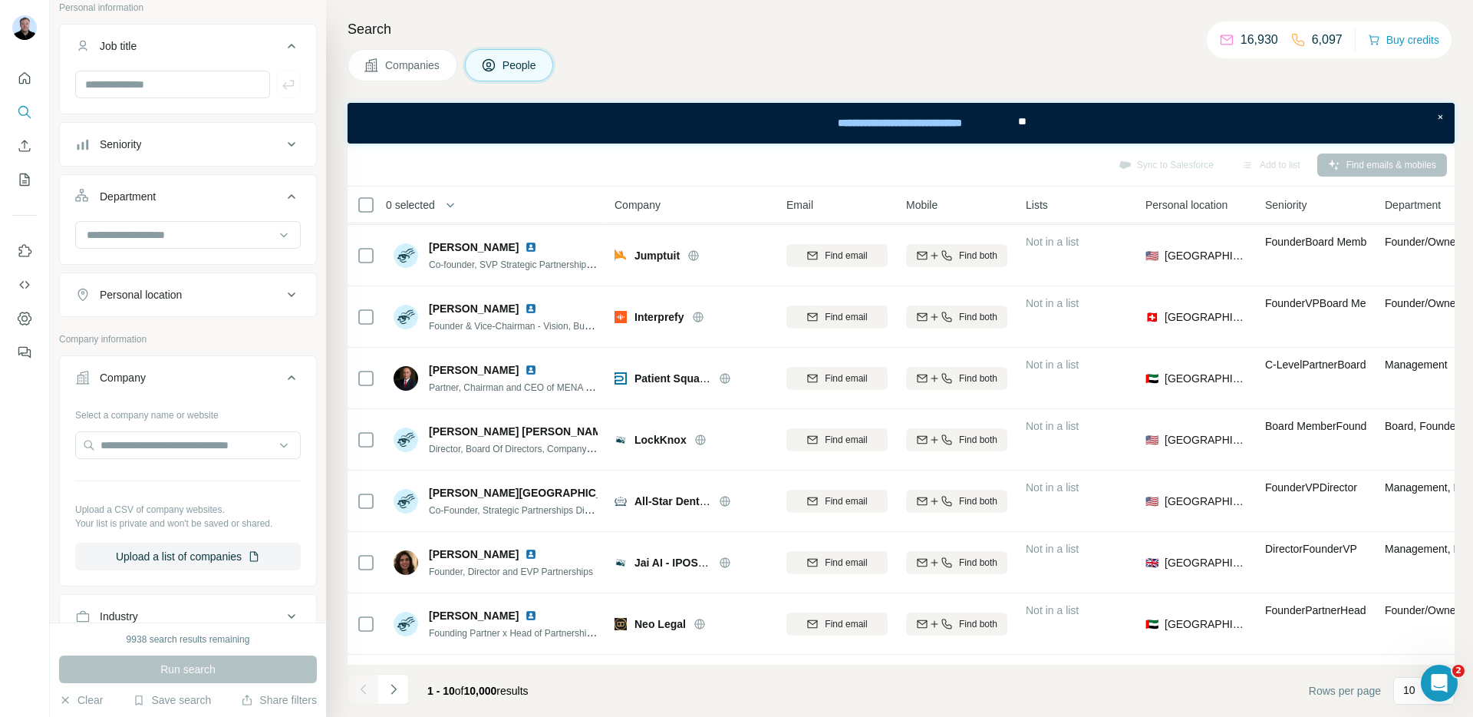
scroll to position [0, 0]
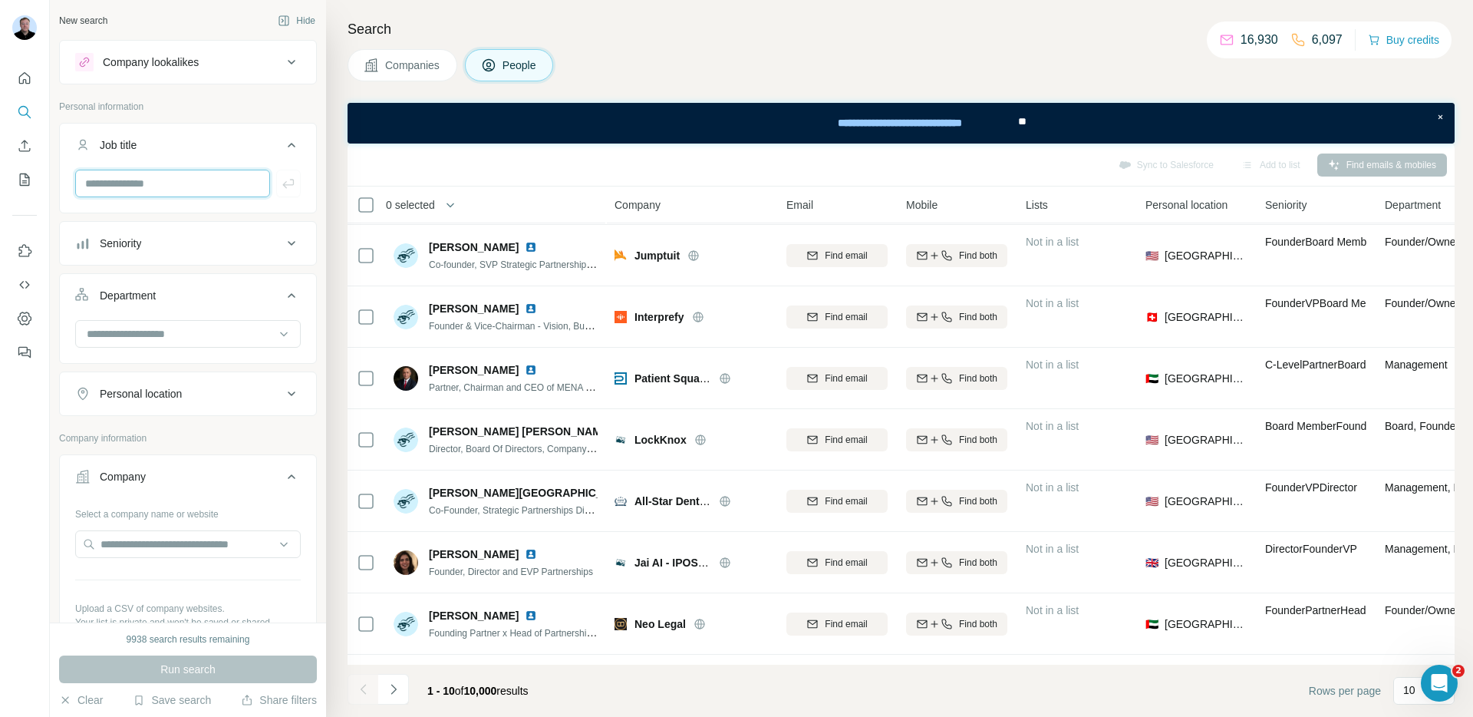
click at [147, 180] on input "text" at bounding box center [172, 184] width 195 height 28
type input "*"
click at [117, 248] on div "Seniority" at bounding box center [120, 243] width 41 height 15
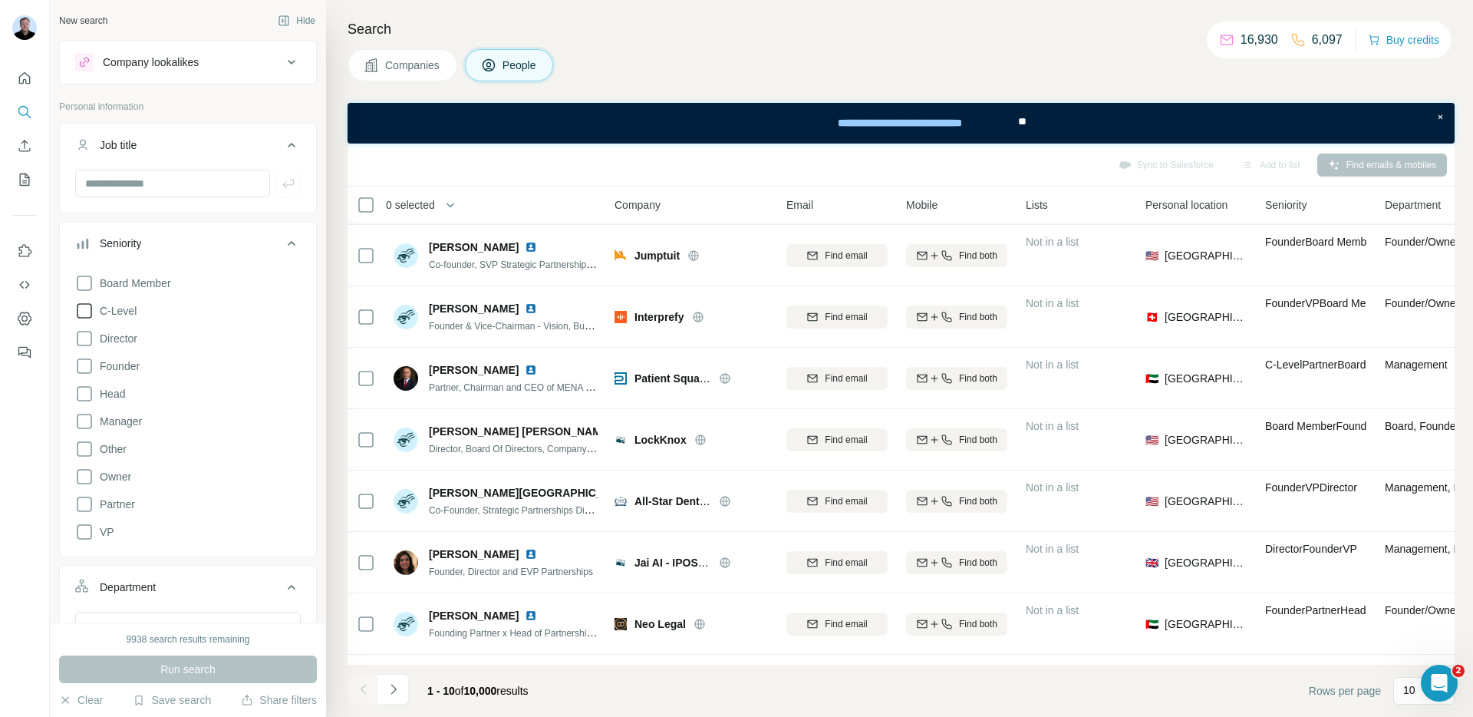
click at [89, 312] on icon at bounding box center [84, 311] width 18 height 18
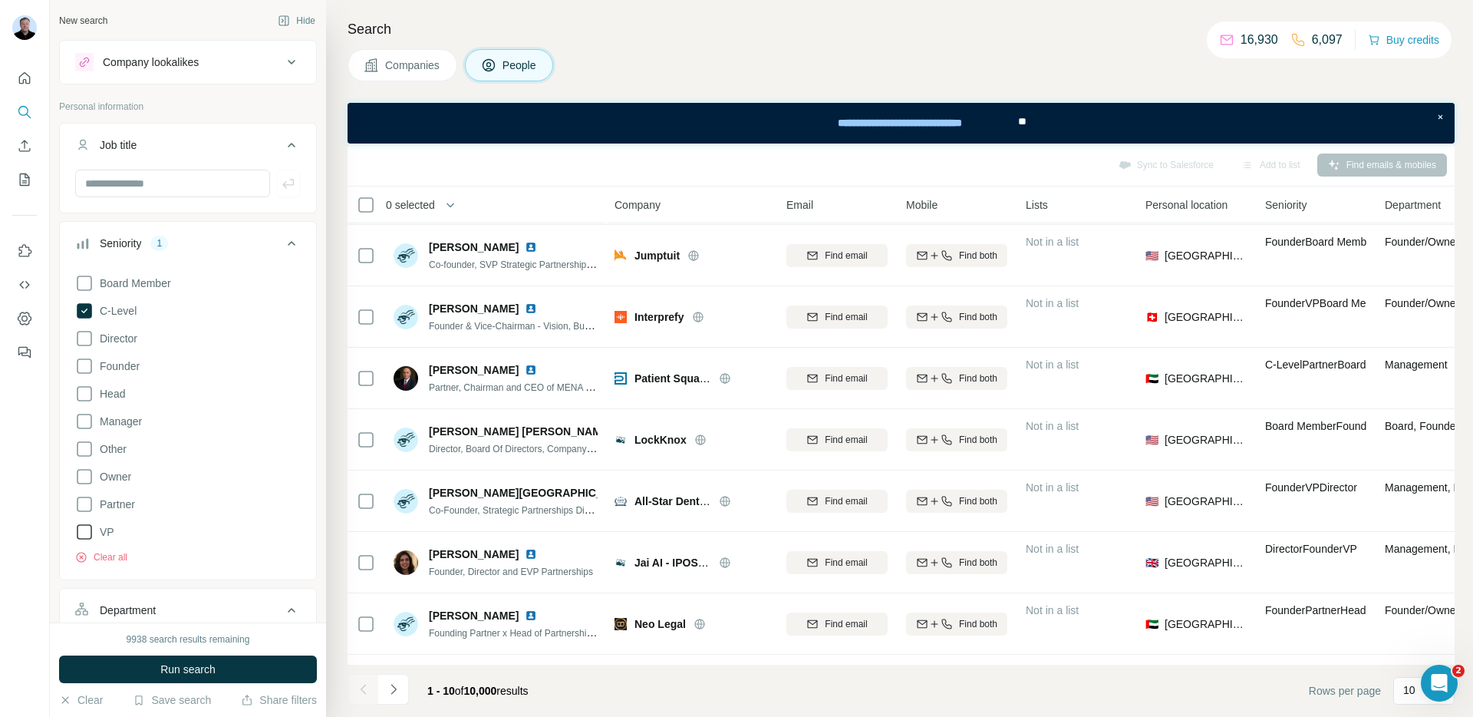
click at [84, 537] on icon at bounding box center [84, 532] width 18 height 18
click at [145, 671] on button "Run search" at bounding box center [188, 669] width 258 height 28
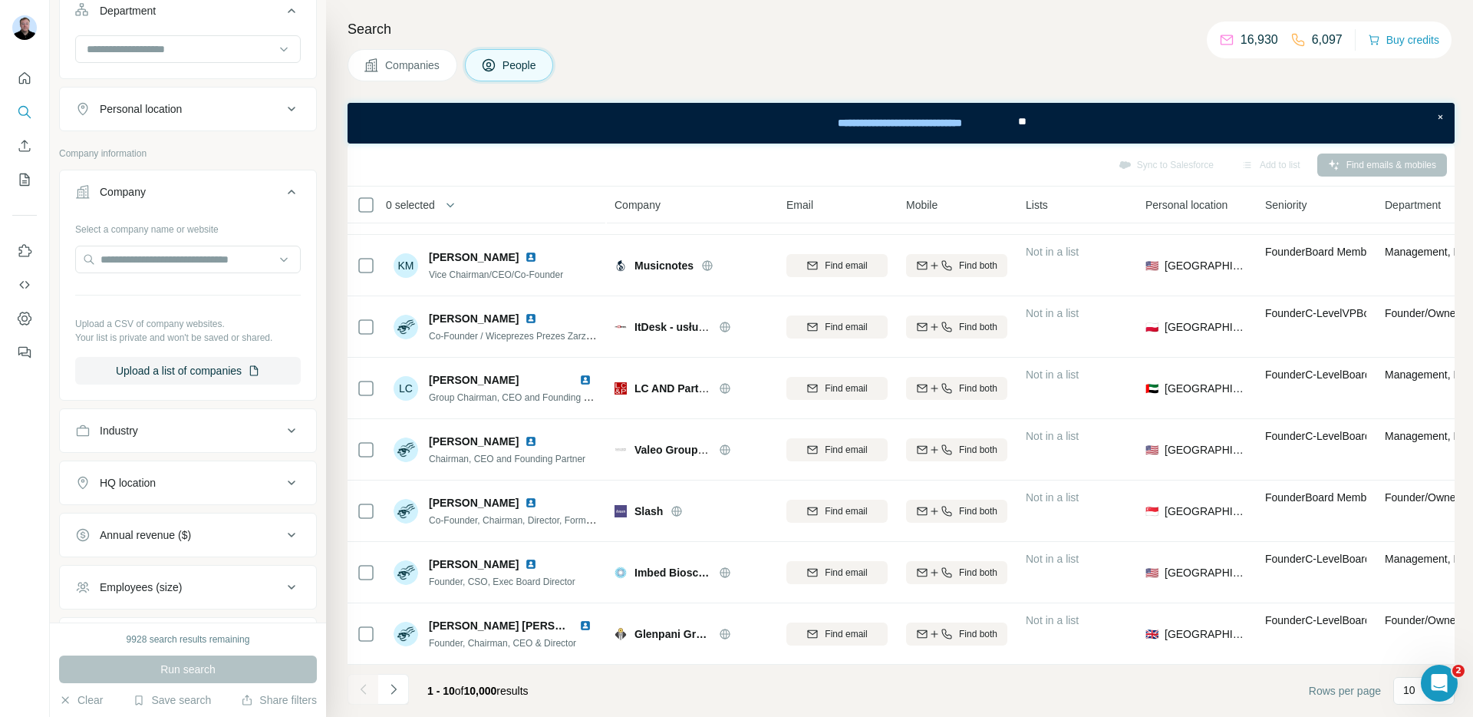
scroll to position [844, 0]
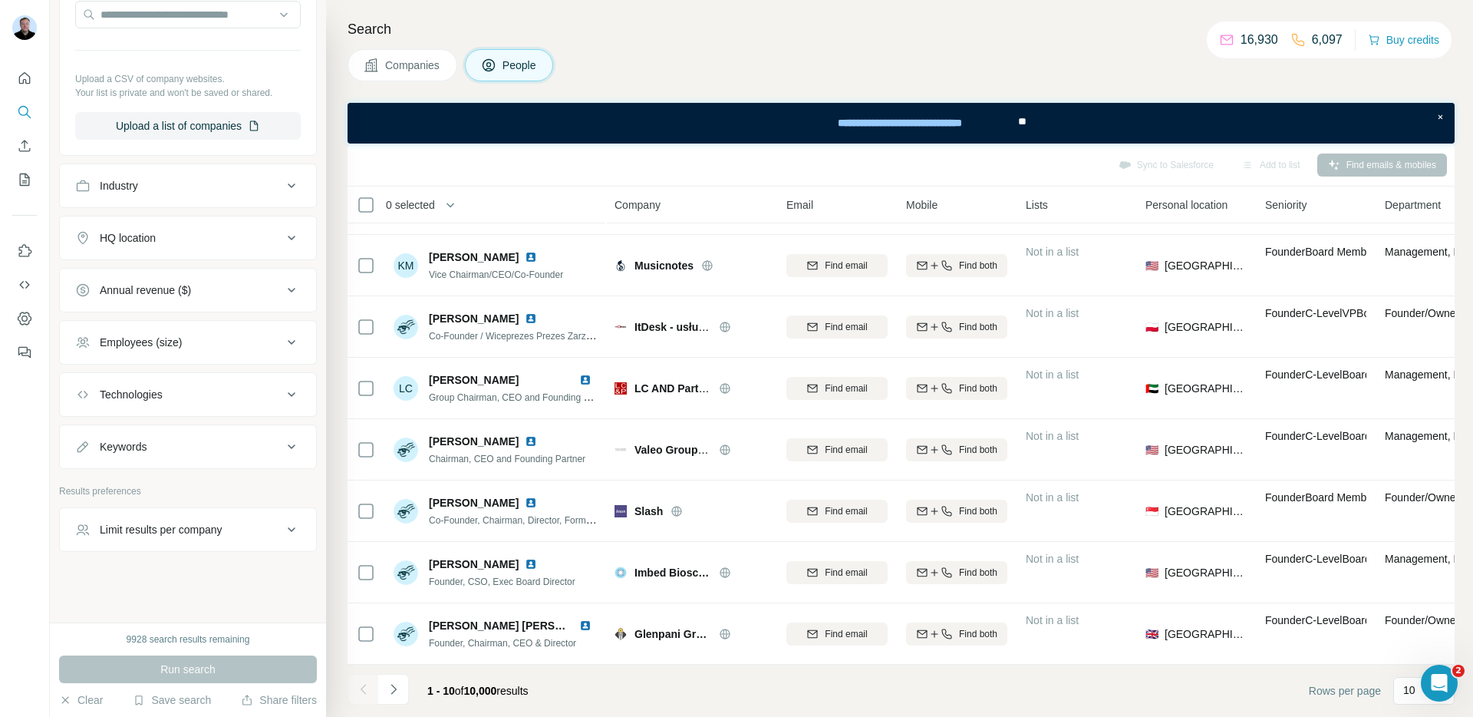
click at [135, 523] on div "Limit results per company" at bounding box center [161, 529] width 123 height 15
click at [150, 563] on input "number" at bounding box center [188, 568] width 226 height 28
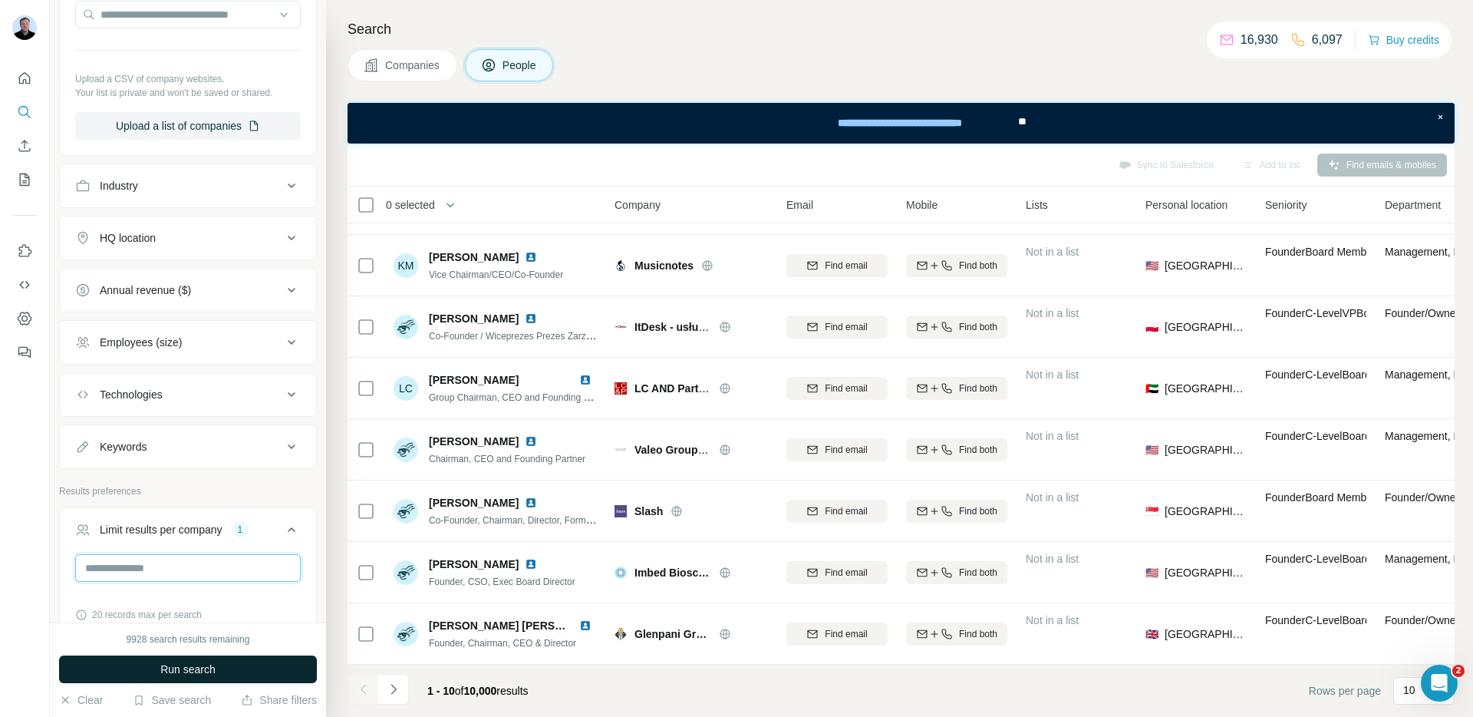
type input "*"
click at [194, 665] on span "Run search" at bounding box center [187, 668] width 55 height 15
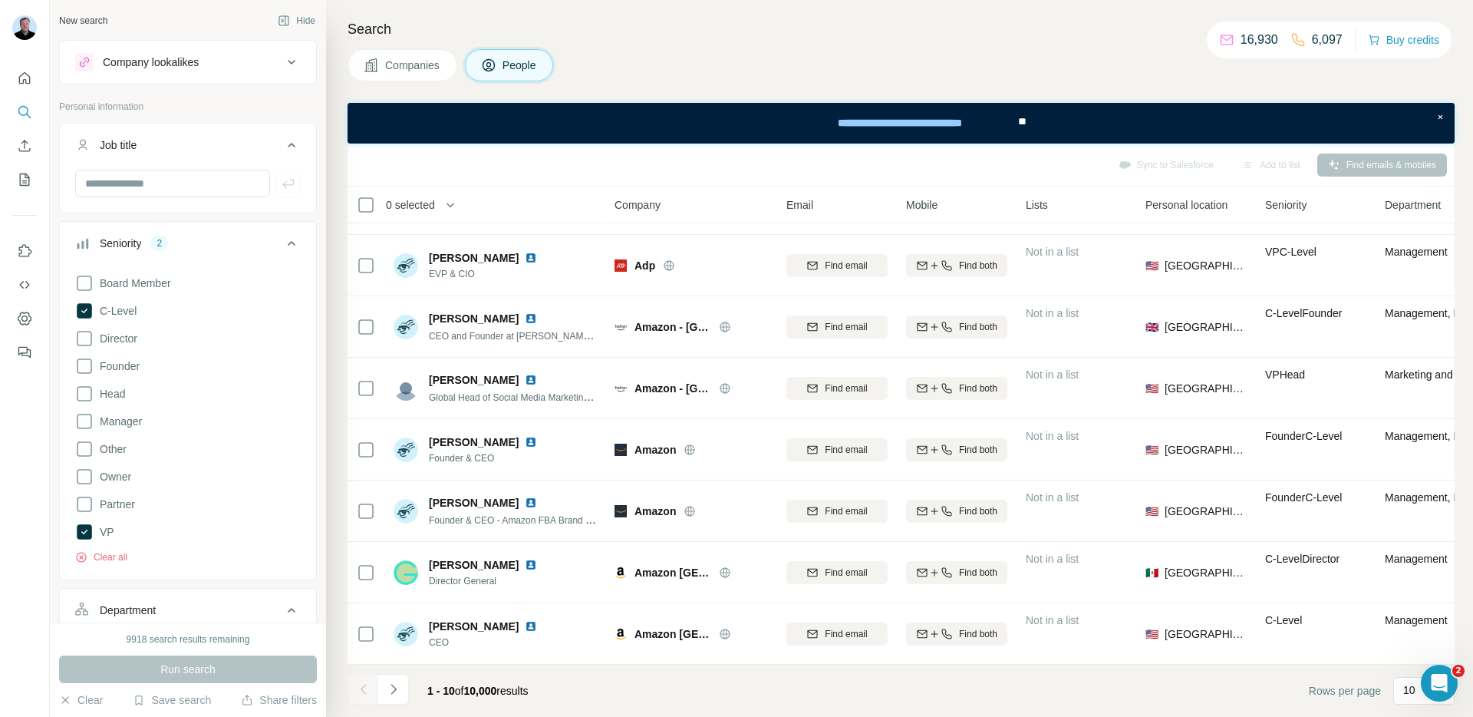
click at [404, 74] on button "Companies" at bounding box center [403, 65] width 110 height 32
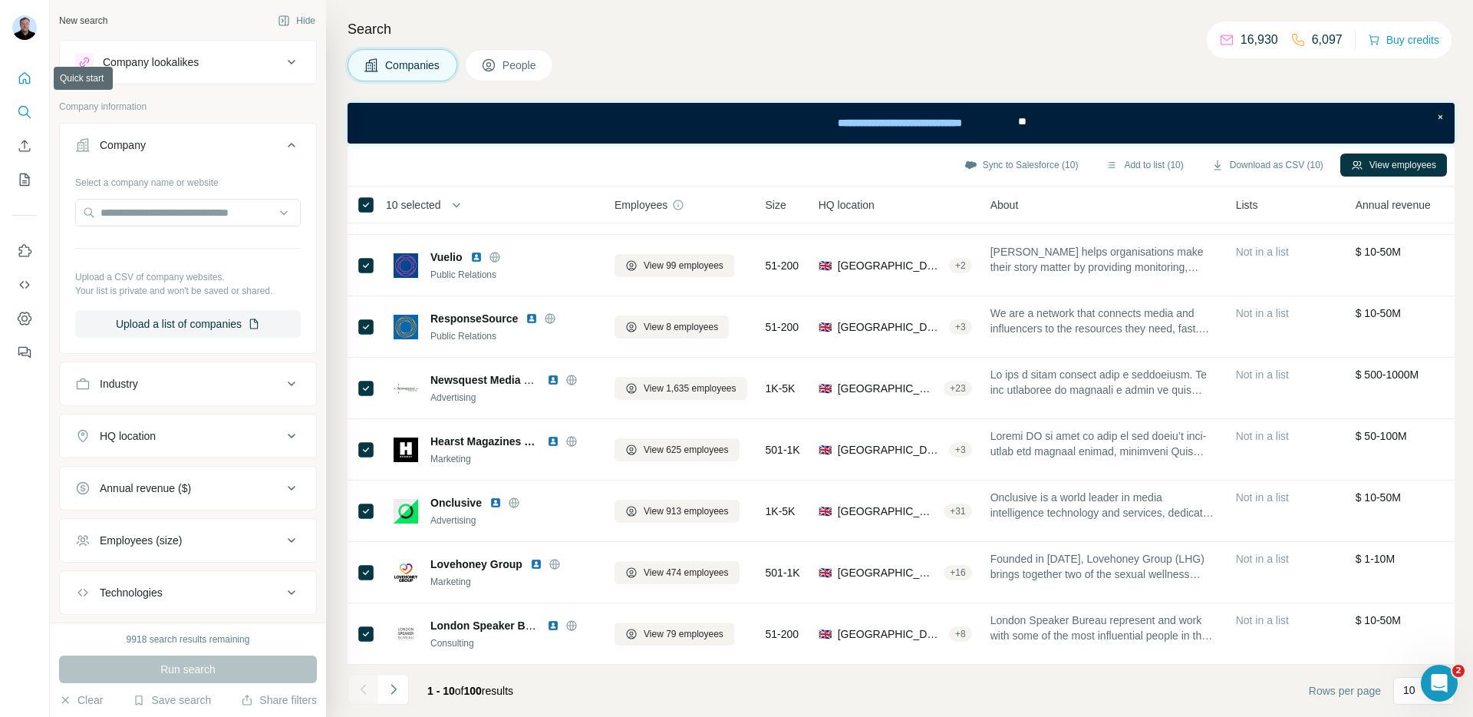
click at [31, 81] on icon "Quick start" at bounding box center [24, 78] width 15 height 15
click at [30, 81] on icon "Quick start" at bounding box center [24, 78] width 15 height 15
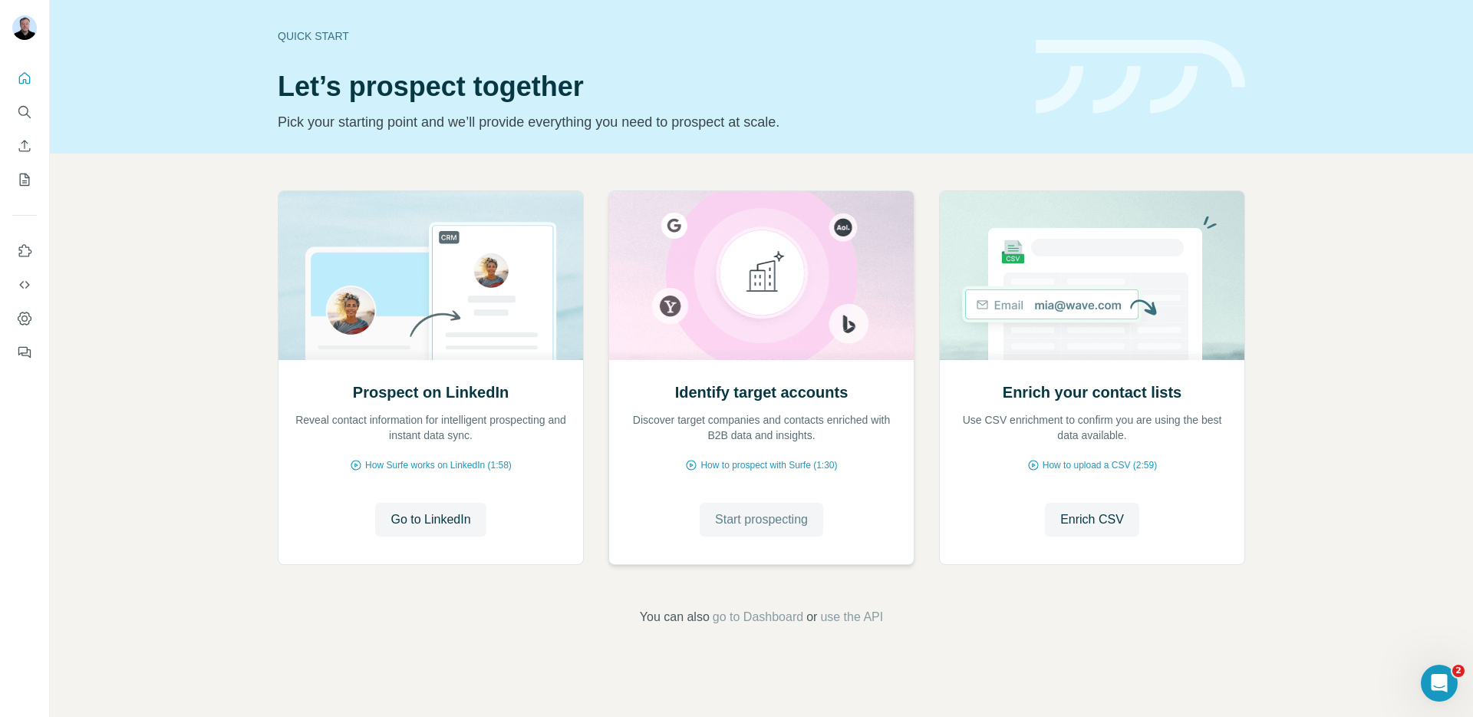
click at [754, 520] on span "Start prospecting" at bounding box center [761, 519] width 93 height 18
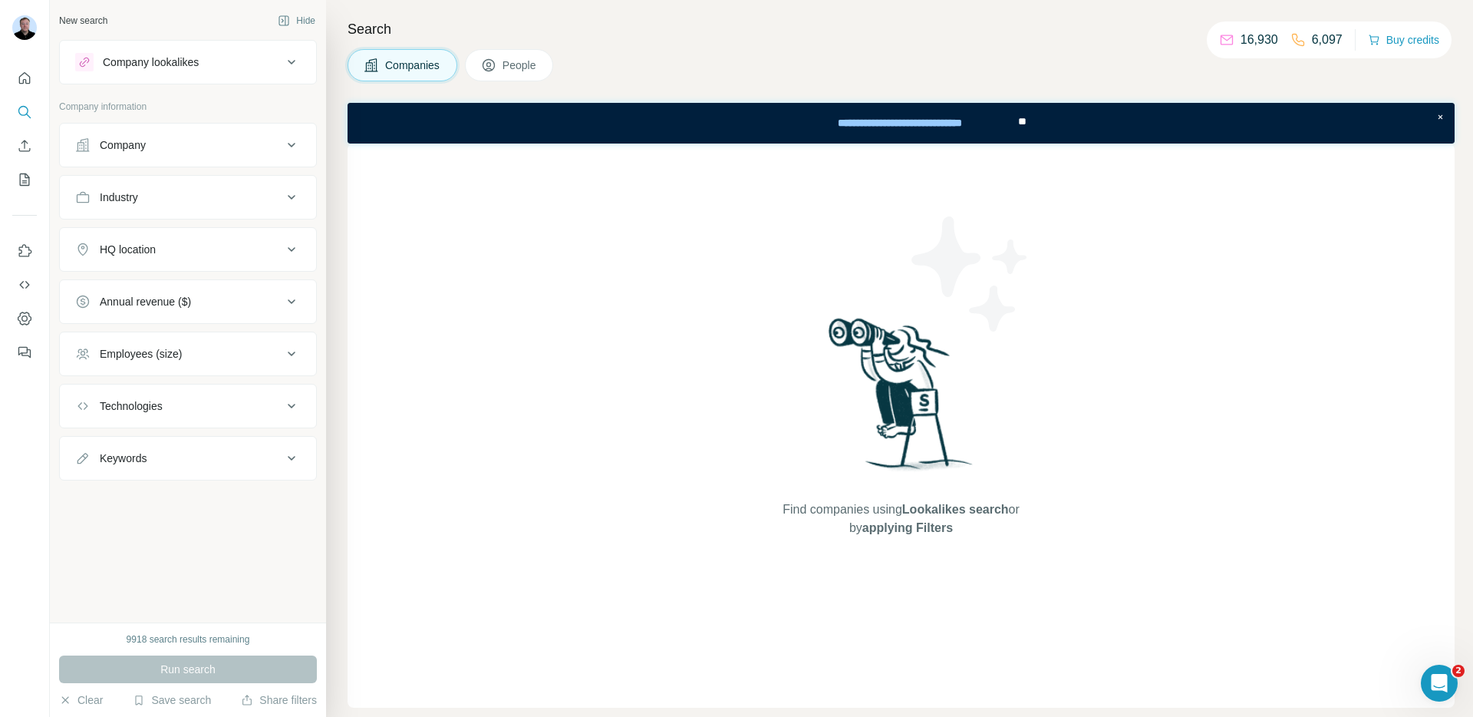
click at [161, 142] on div "Company" at bounding box center [178, 144] width 207 height 15
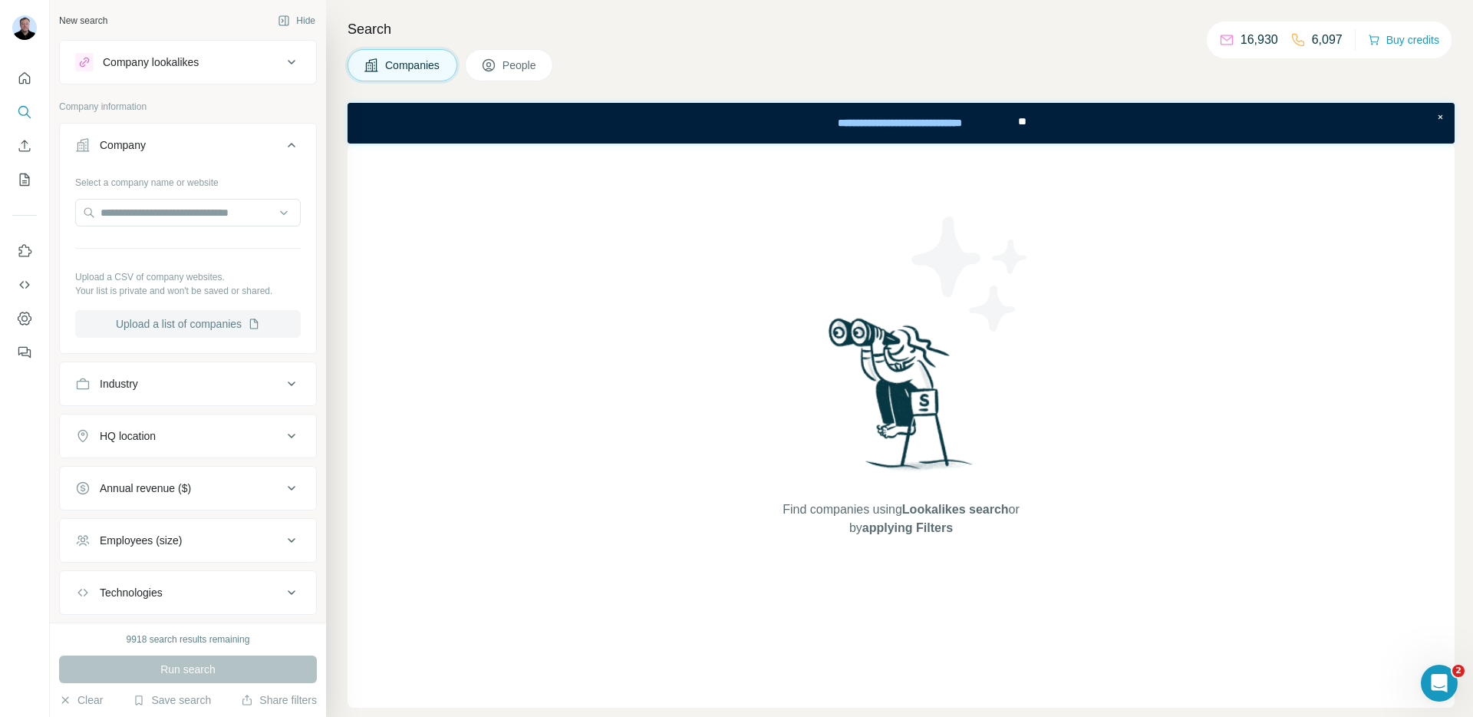
click at [188, 315] on button "Upload a list of companies" at bounding box center [188, 324] width 226 height 28
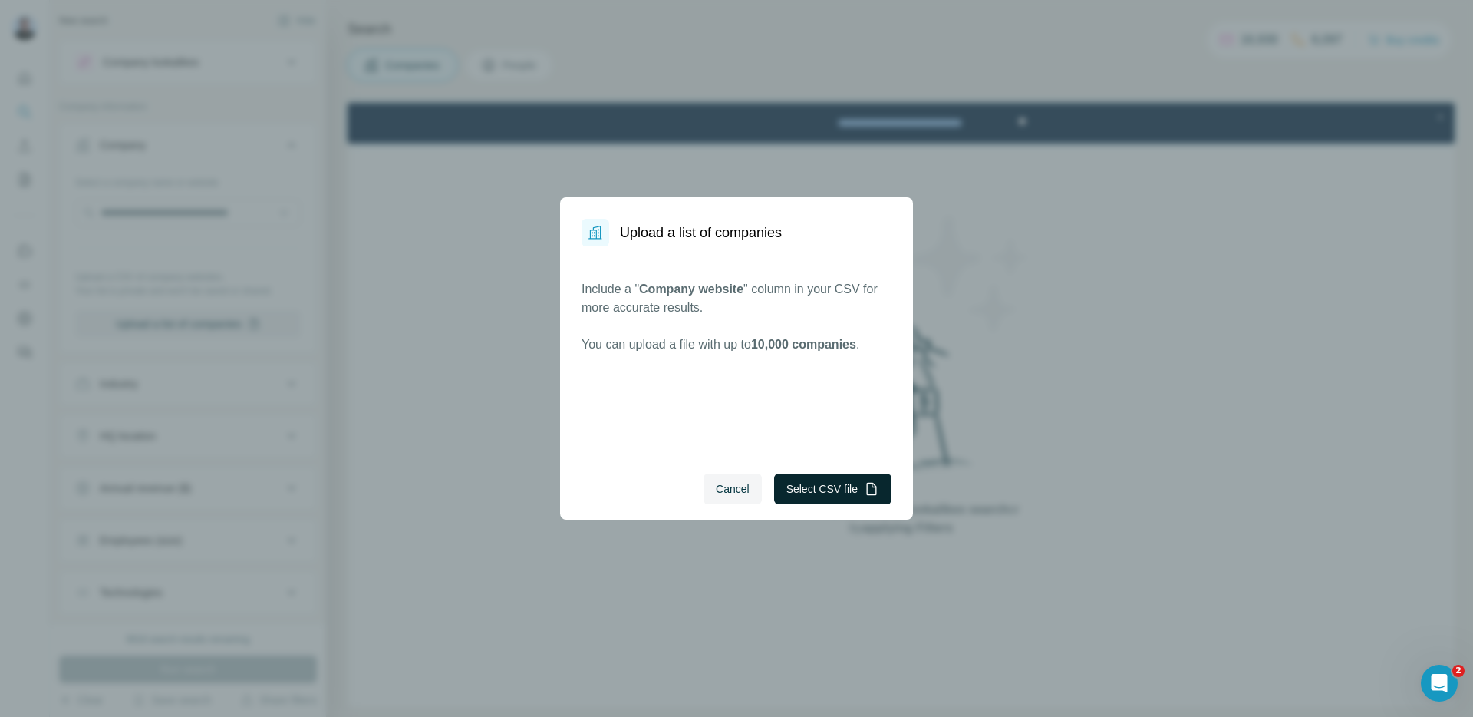
click at [803, 481] on button "Select CSV file" at bounding box center [832, 488] width 117 height 31
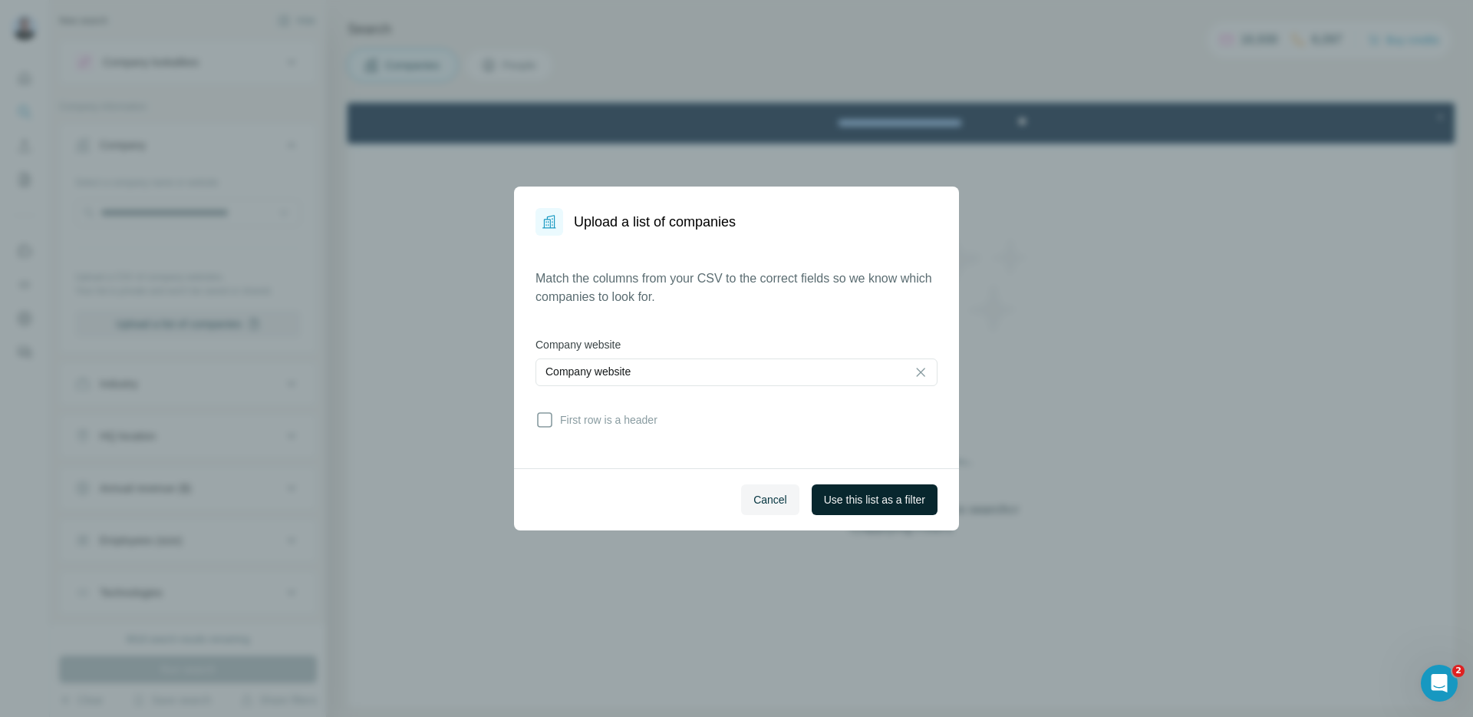
click at [866, 500] on span "Use this list as a filter" at bounding box center [874, 499] width 101 height 15
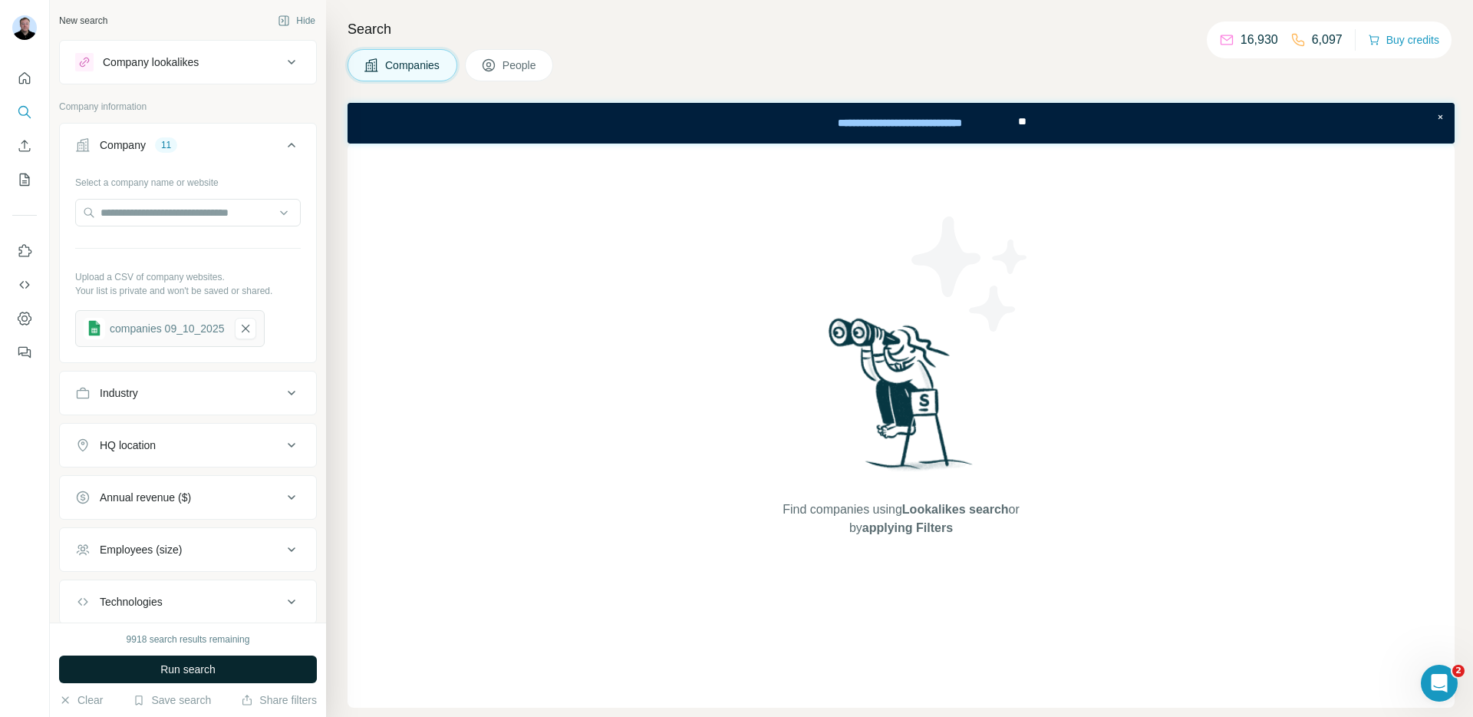
click at [185, 669] on span "Run search" at bounding box center [187, 668] width 55 height 15
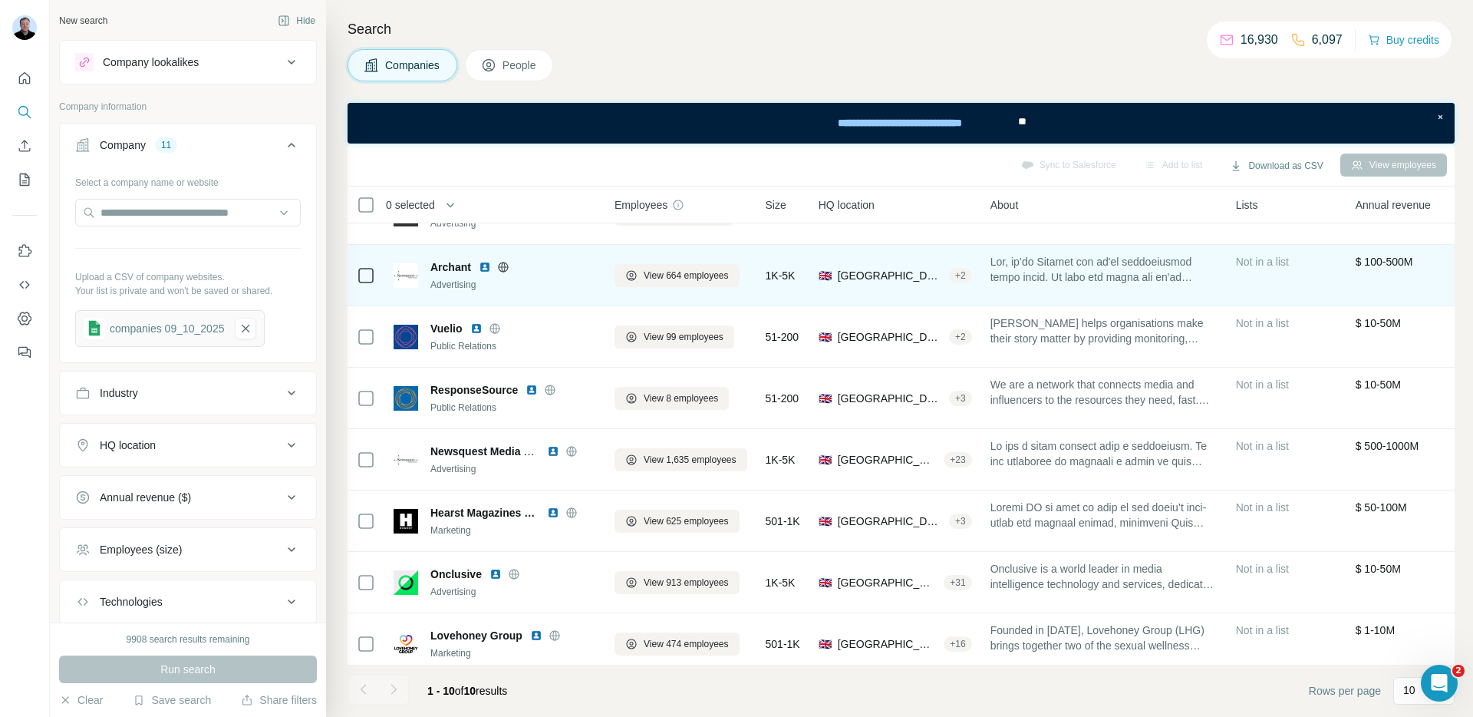
scroll to position [104, 0]
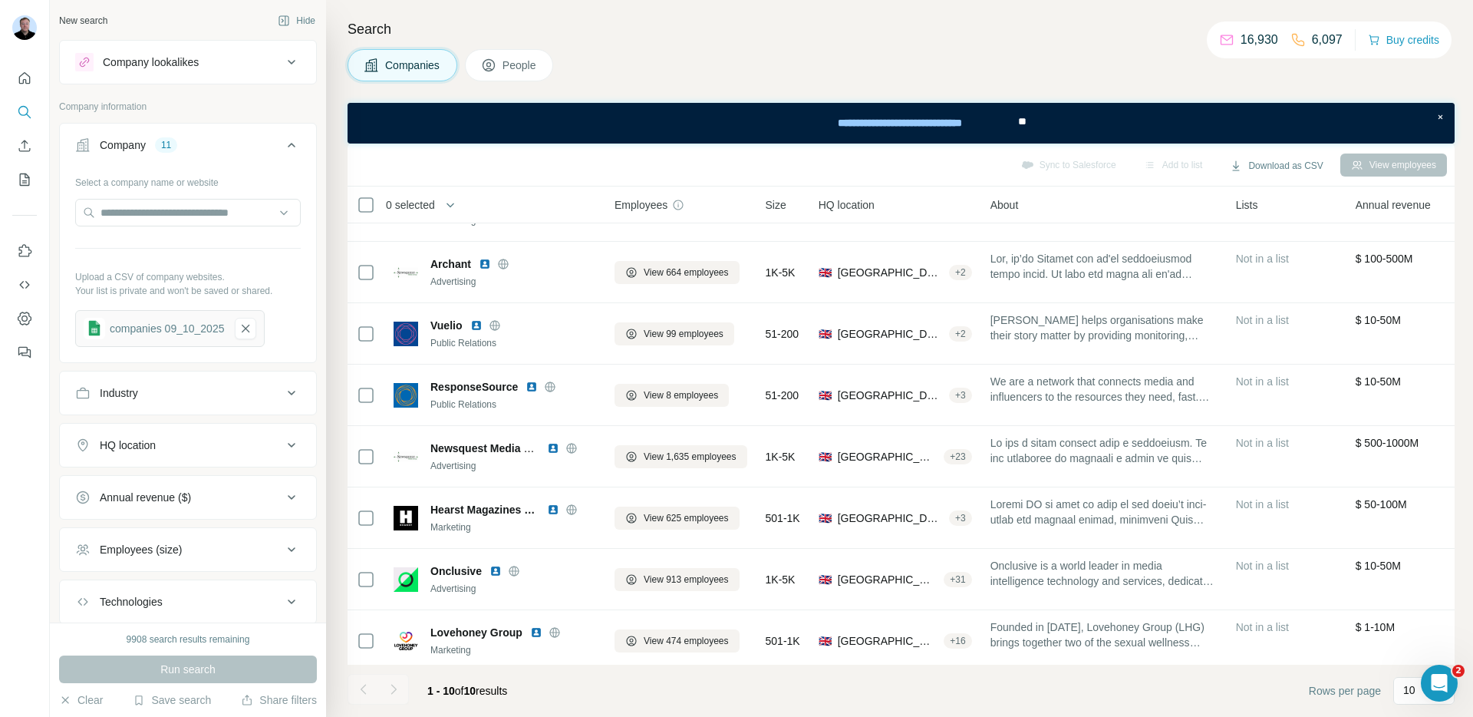
click at [510, 71] on span "People" at bounding box center [520, 65] width 35 height 15
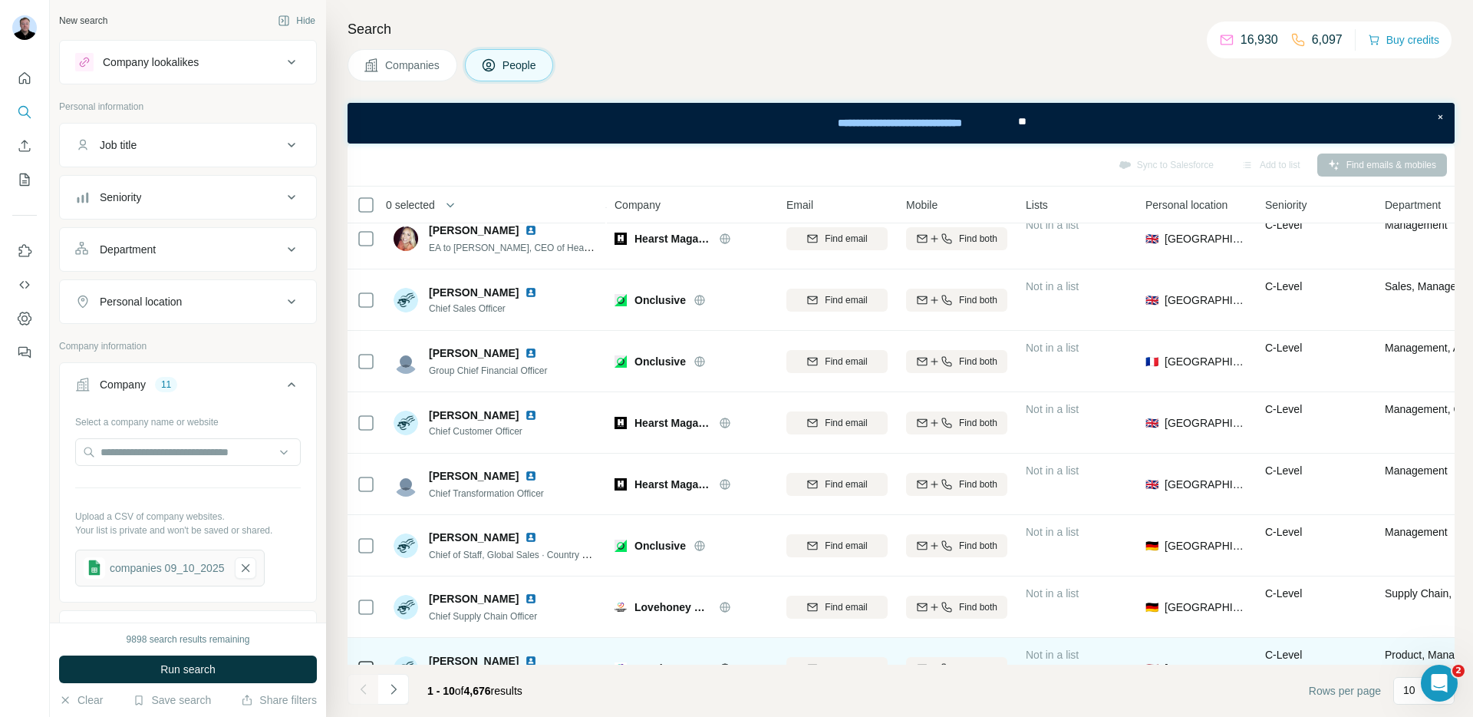
scroll to position [146, 0]
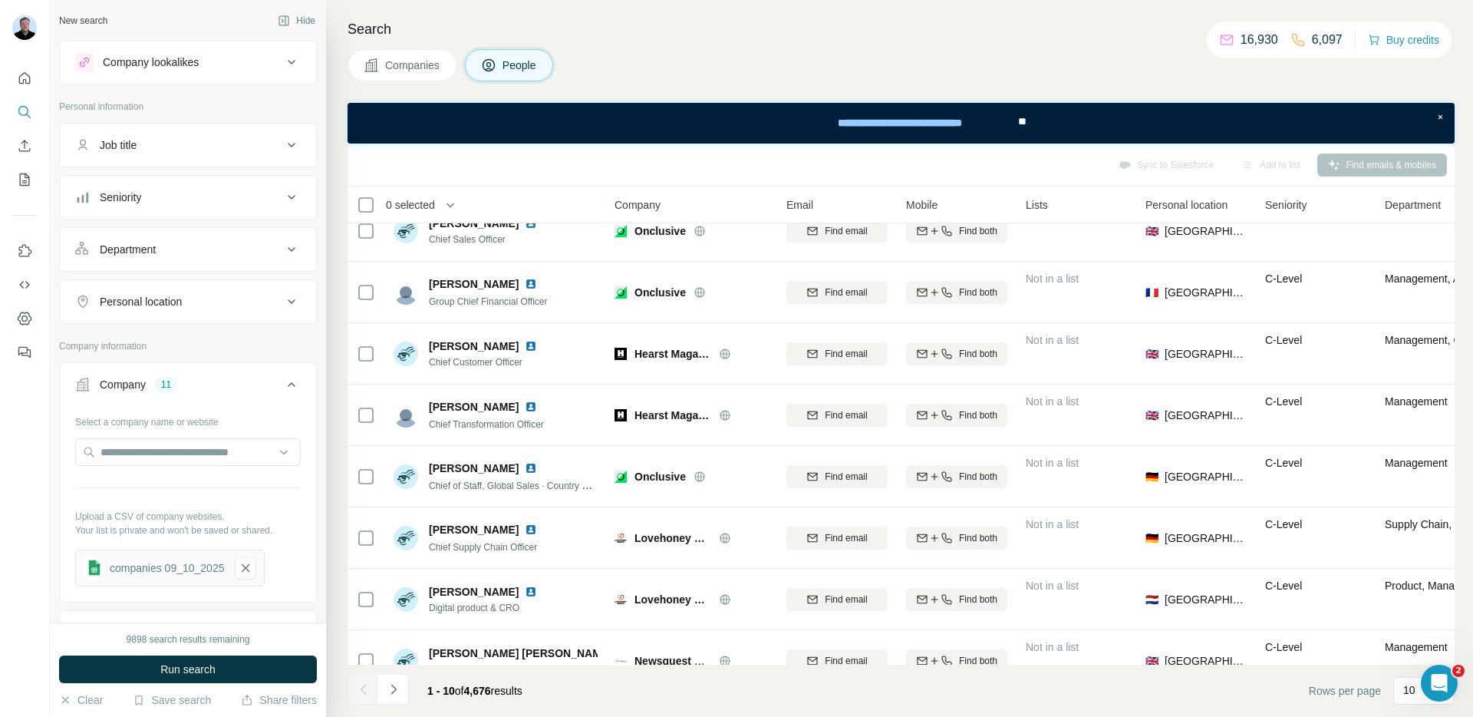
click at [402, 686] on button "Navigate to next page" at bounding box center [393, 689] width 31 height 31
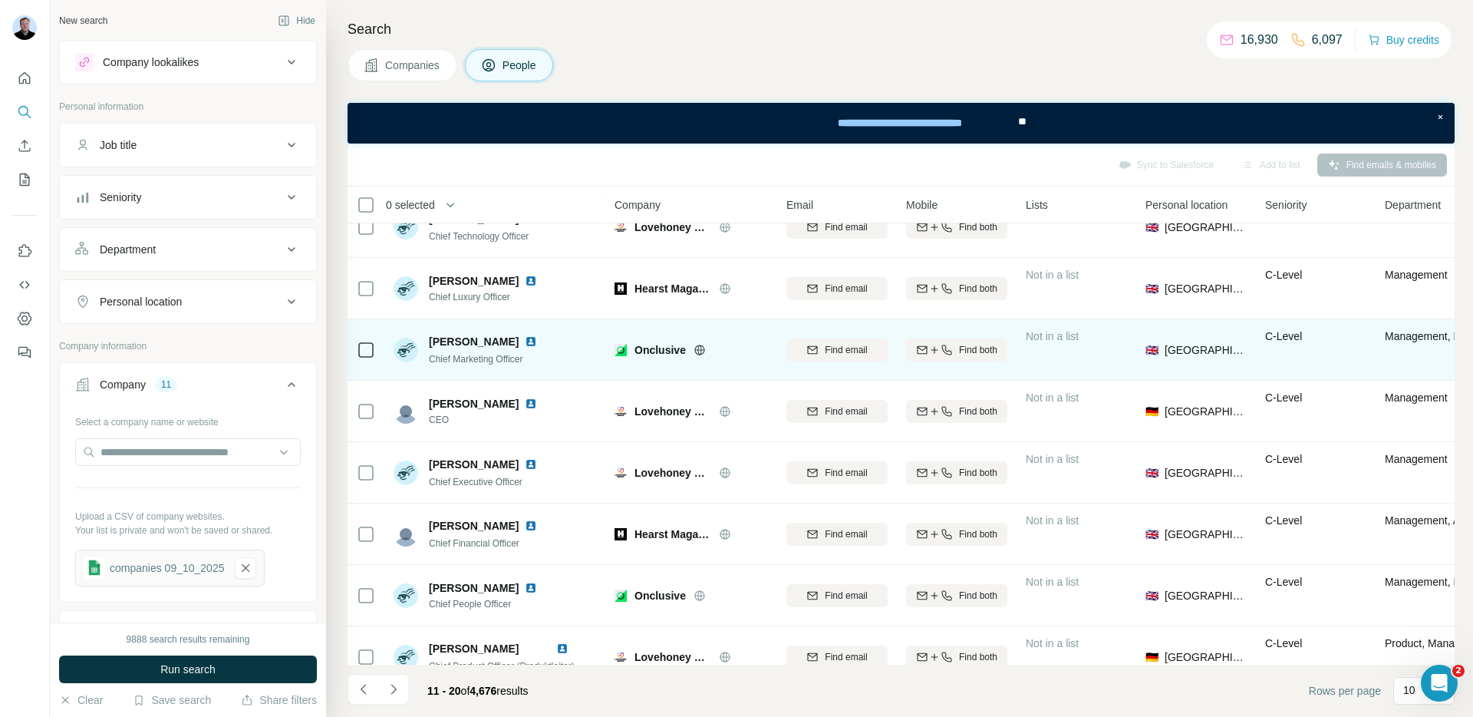
scroll to position [181, 0]
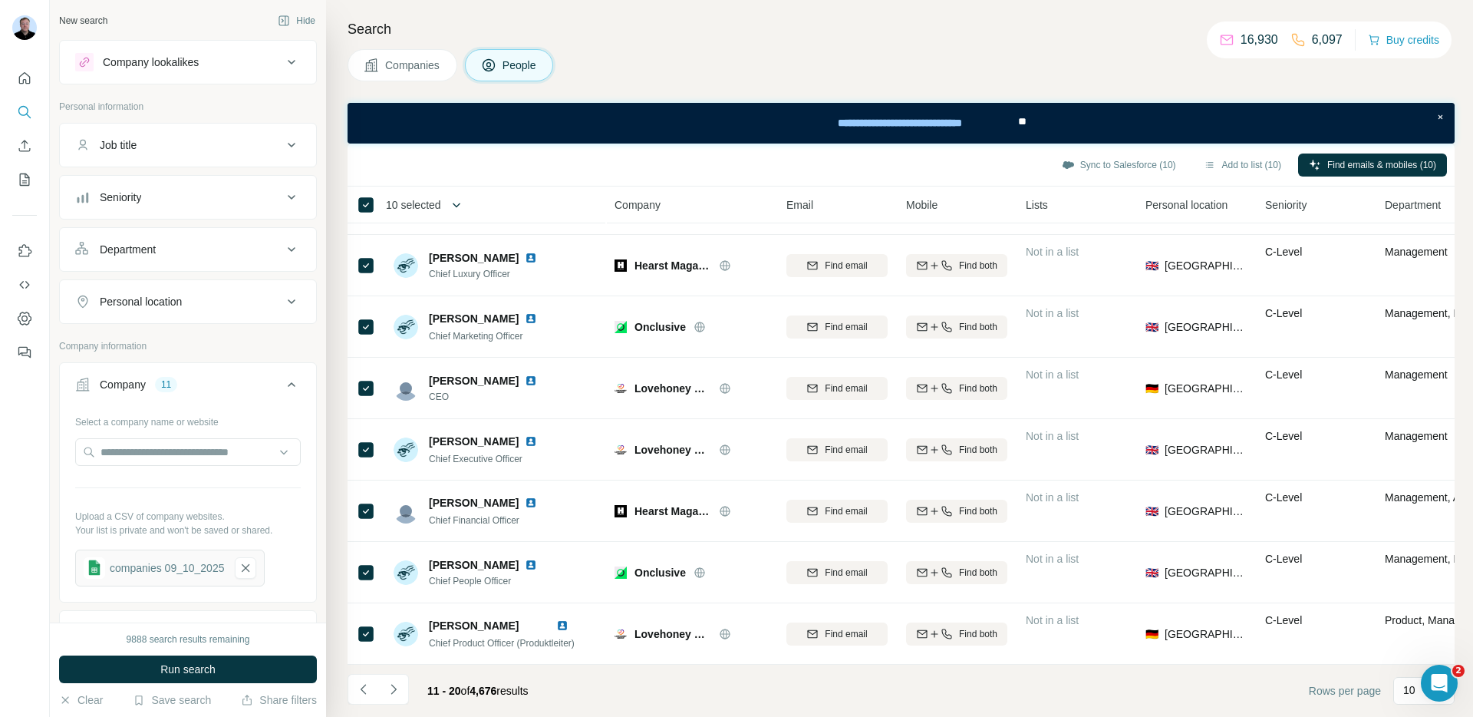
click at [454, 207] on icon "button" at bounding box center [456, 204] width 15 height 15
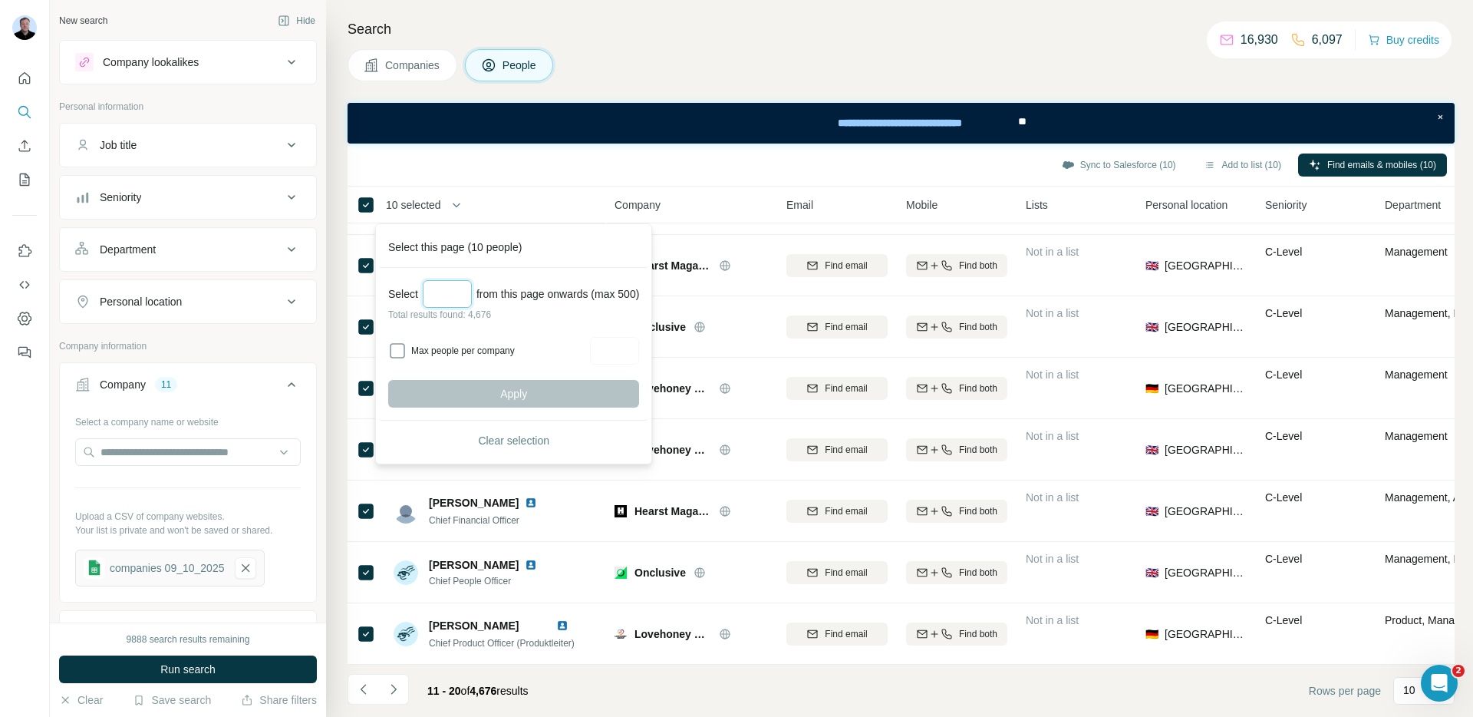
click at [458, 299] on input "Select a number (up to 500)" at bounding box center [447, 294] width 49 height 28
type input "*"
click at [492, 242] on div "Select this page (10 people)" at bounding box center [513, 247] width 269 height 41
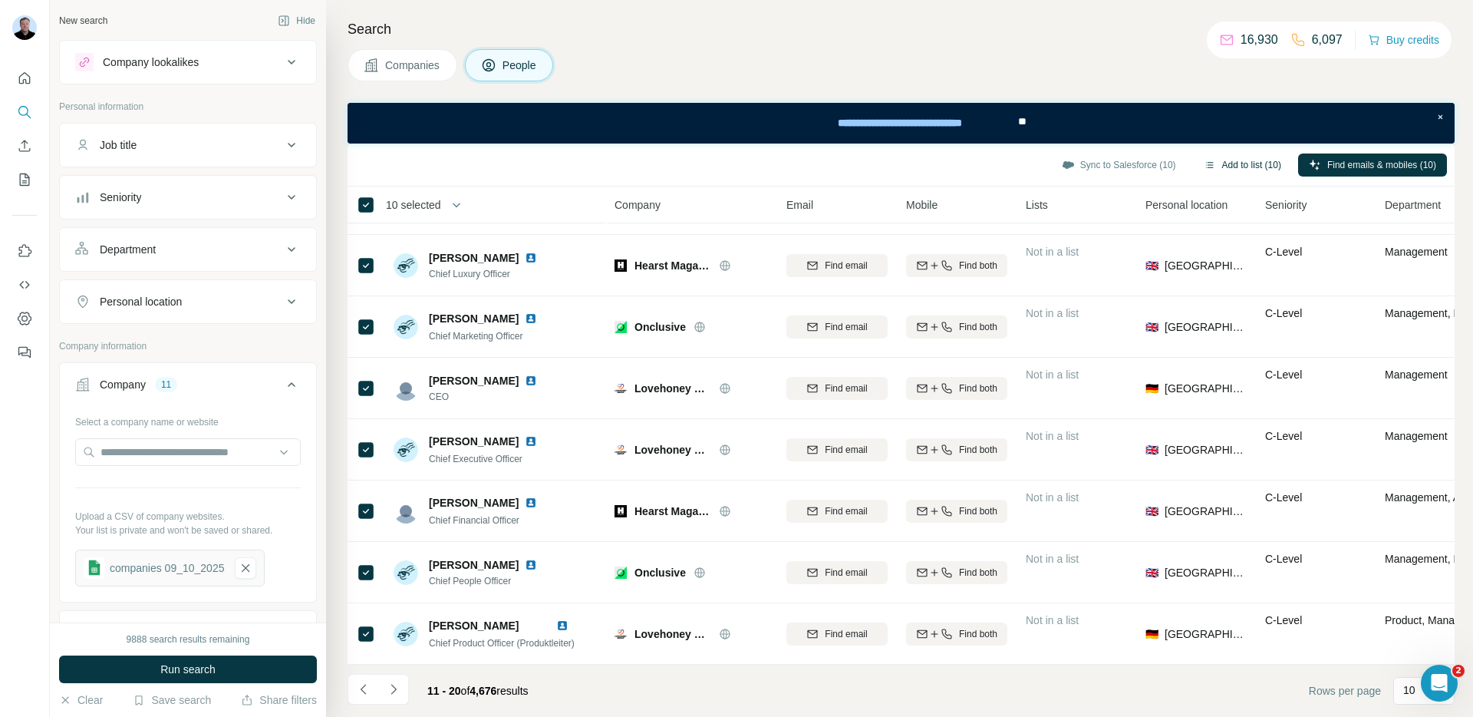
click at [1235, 164] on button "Add to list (10)" at bounding box center [1242, 164] width 99 height 23
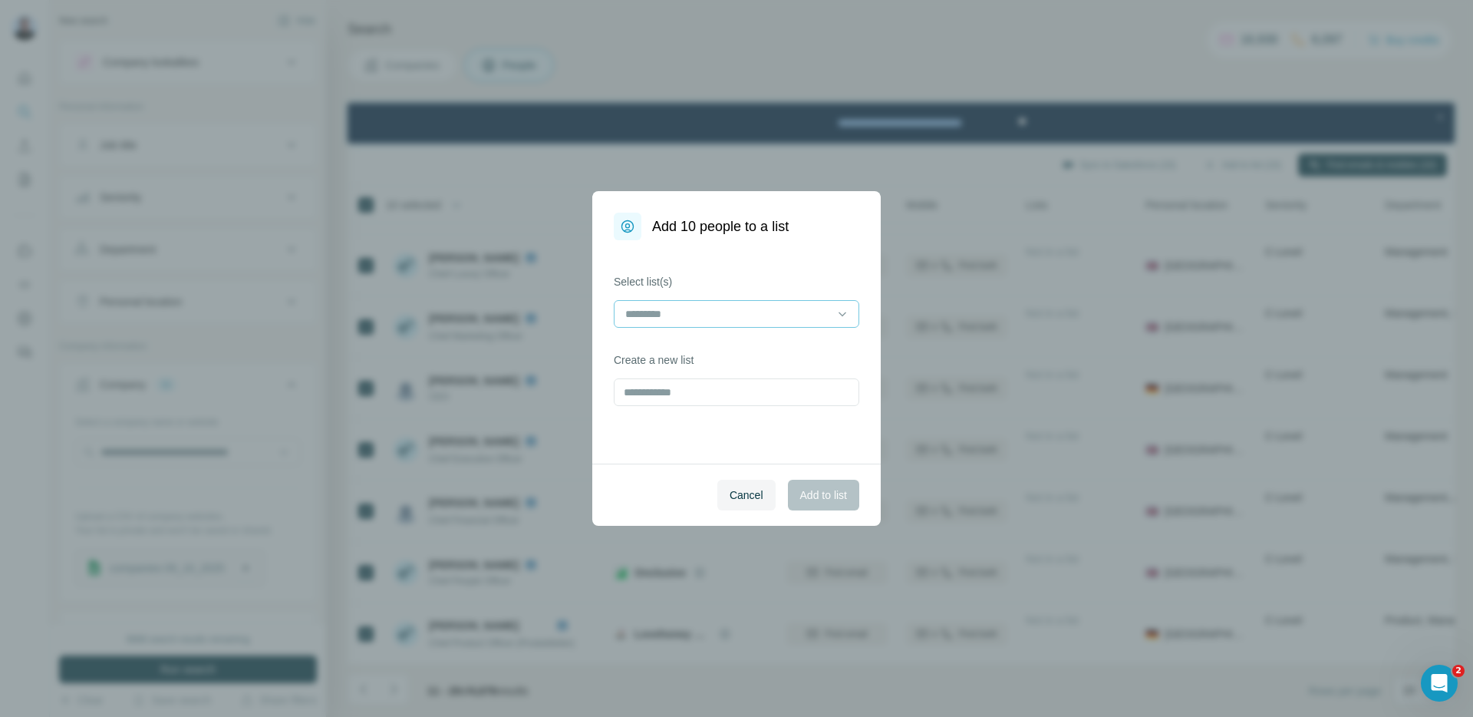
click at [798, 326] on div at bounding box center [727, 314] width 207 height 26
click at [698, 403] on input "text" at bounding box center [737, 392] width 246 height 28
type input "********"
click at [831, 506] on button "Add to list" at bounding box center [823, 495] width 71 height 31
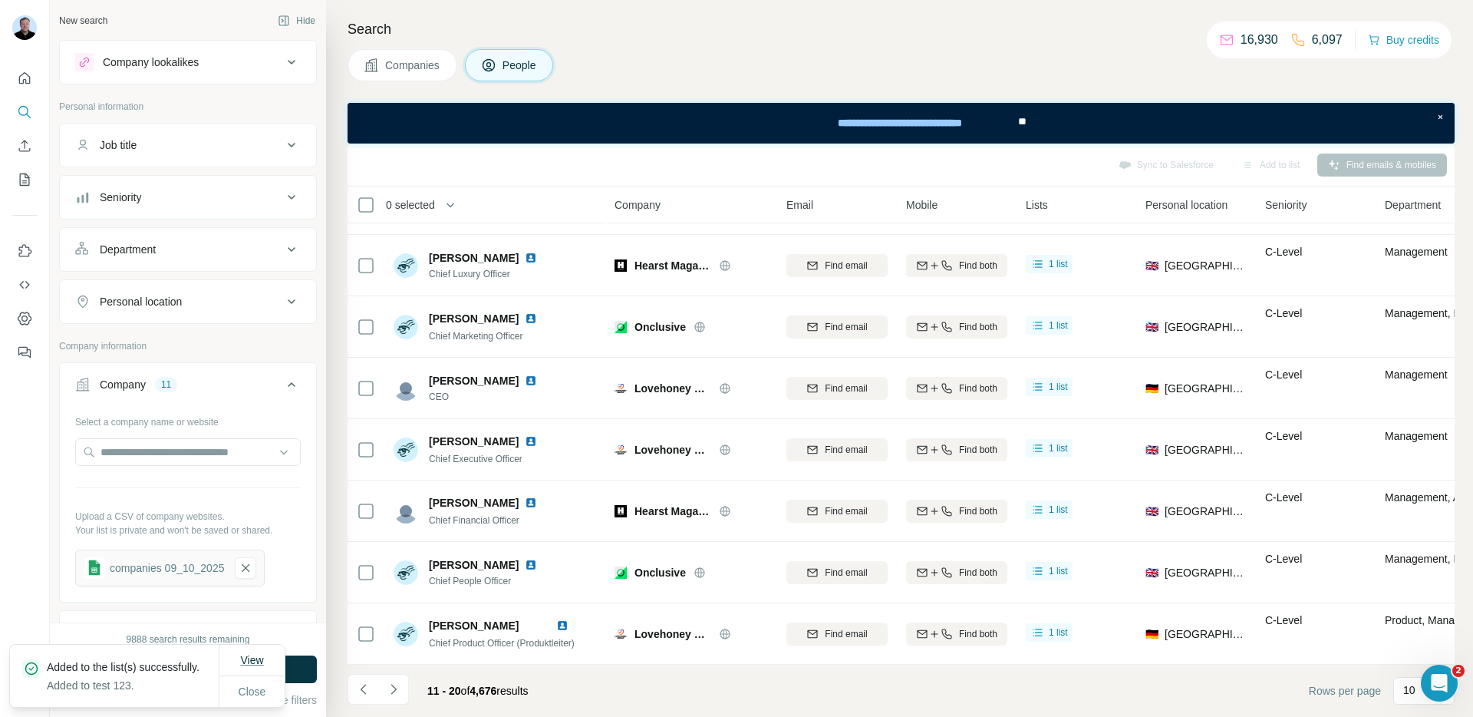
click at [258, 654] on span "View" at bounding box center [251, 660] width 23 height 12
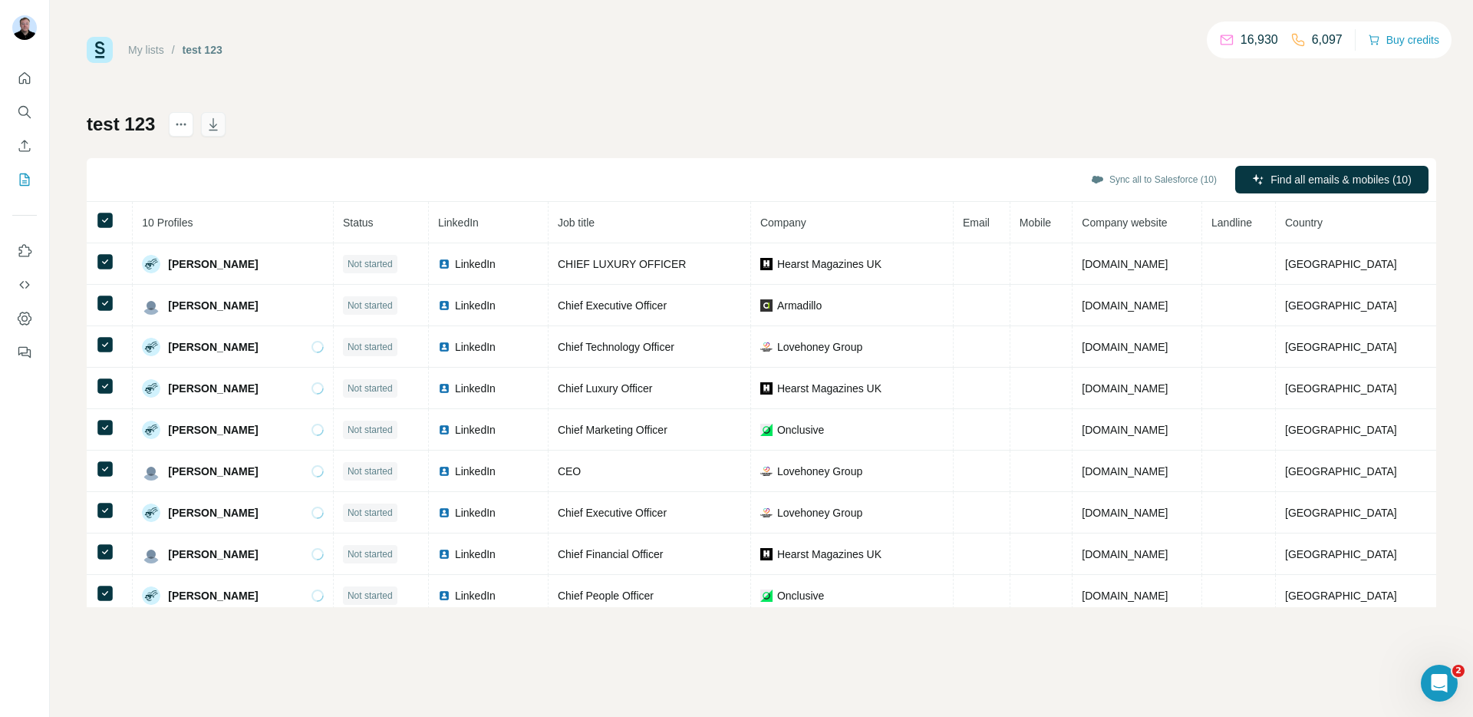
click at [219, 127] on icon "button" at bounding box center [213, 124] width 15 height 15
